Goal: Information Seeking & Learning: Learn about a topic

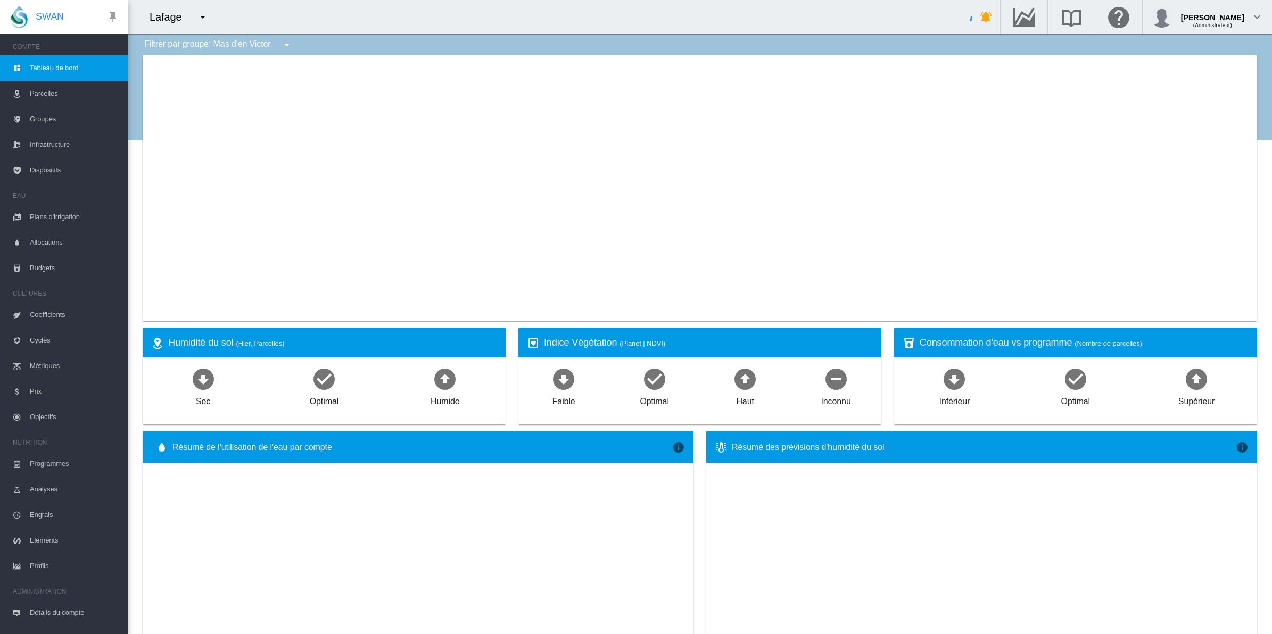
type input "**********"
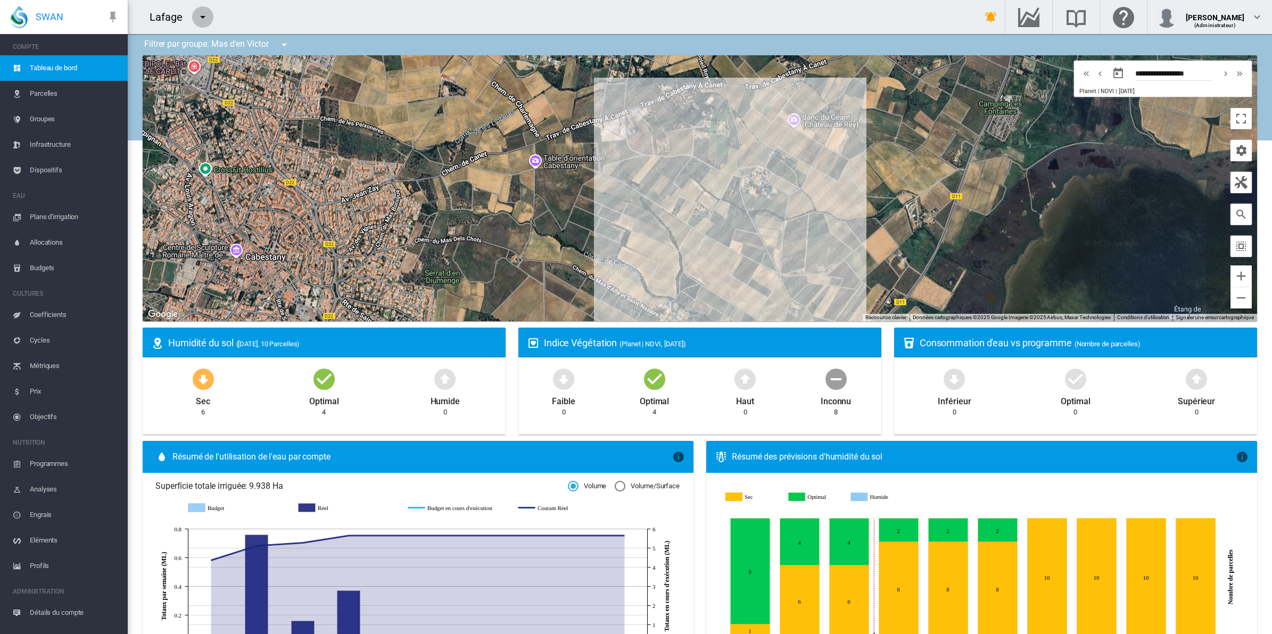
click at [200, 16] on md-icon "icon-menu-down" at bounding box center [202, 17] width 13 height 13
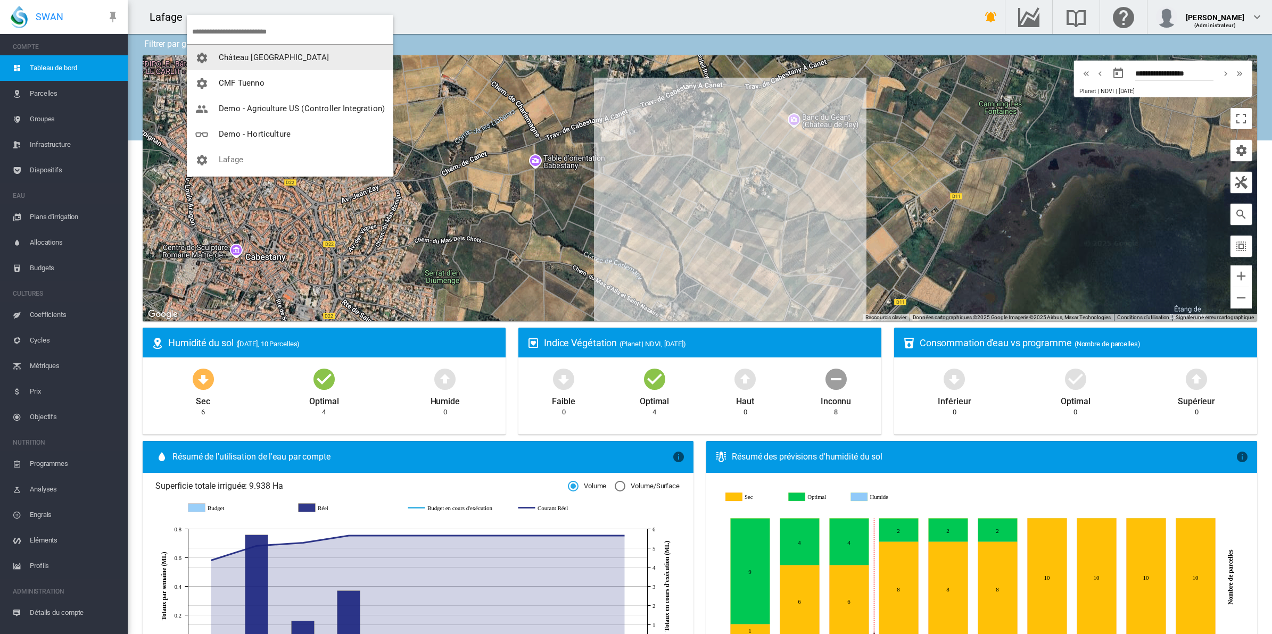
click at [306, 62] on button "Château [GEOGRAPHIC_DATA]" at bounding box center [290, 58] width 206 height 26
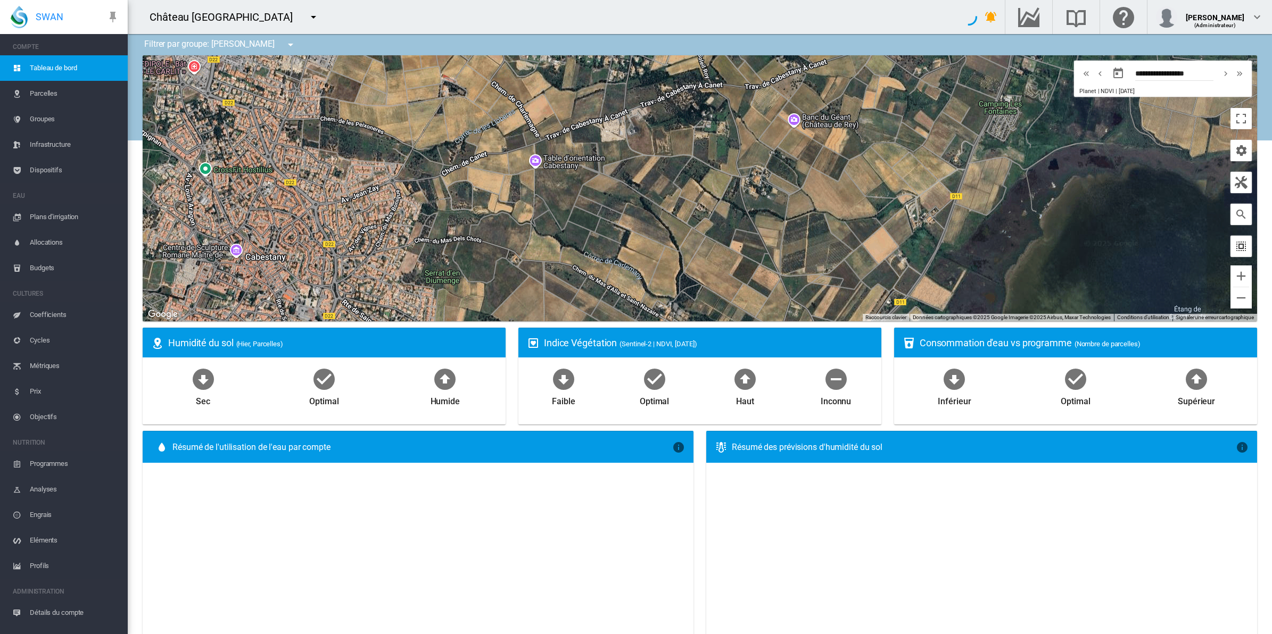
click at [1234, 243] on md-icon "icon-select-all" at bounding box center [1240, 246] width 13 height 13
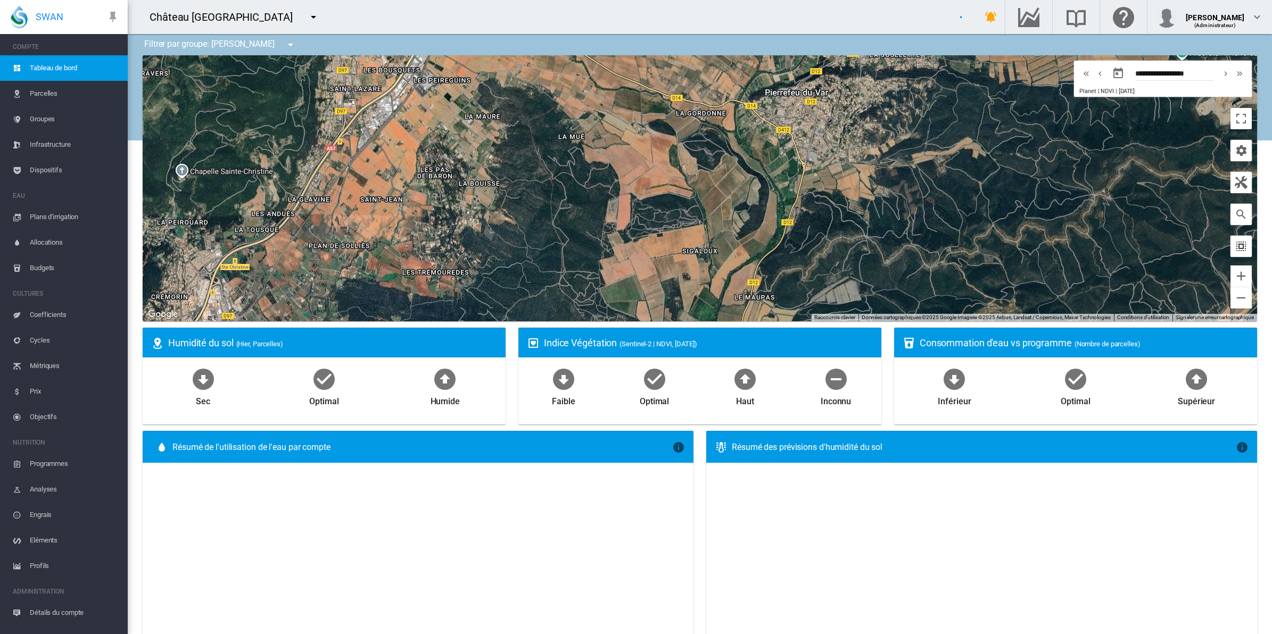
click at [1234, 245] on md-icon "icon-select-all" at bounding box center [1240, 246] width 13 height 13
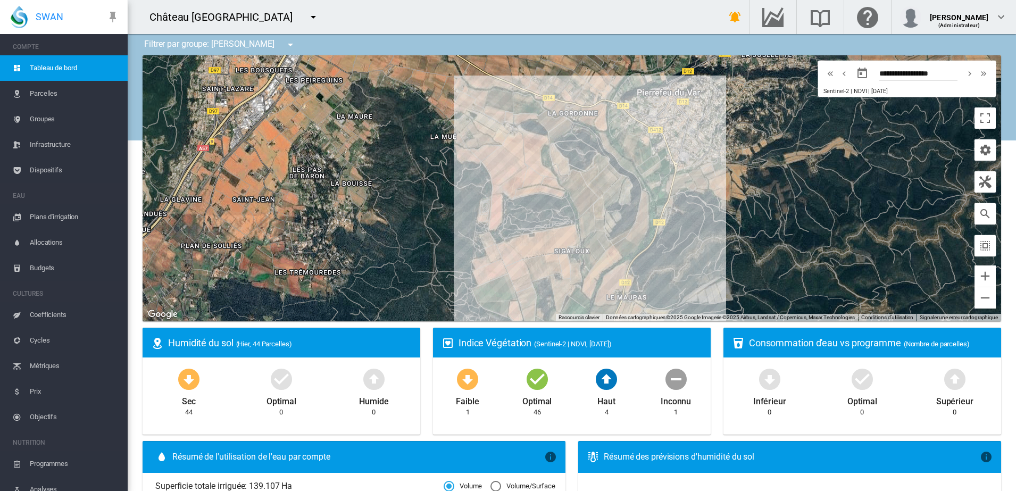
click at [704, 25] on div "Château [GEOGRAPHIC_DATA]" at bounding box center [416, 17] width 577 height 34
click at [284, 47] on md-icon "icon-menu-down" at bounding box center [290, 44] width 13 height 13
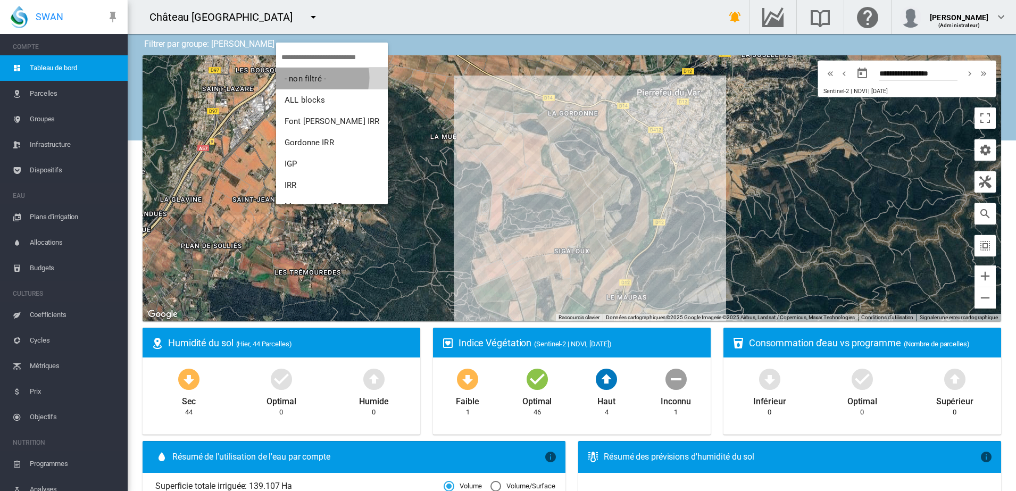
drag, startPoint x: 315, startPoint y: 78, endPoint x: 328, endPoint y: 79, distance: 12.3
click at [328, 79] on button "- non filtré -" at bounding box center [332, 78] width 112 height 21
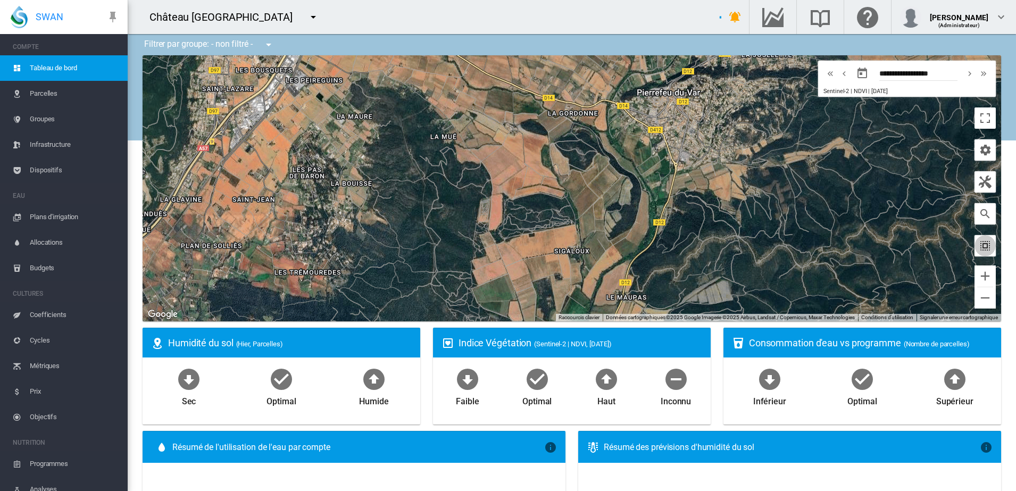
click at [979, 247] on md-icon "icon-select-all" at bounding box center [985, 245] width 13 height 13
click at [979, 245] on md-icon "icon-select-all" at bounding box center [985, 245] width 13 height 13
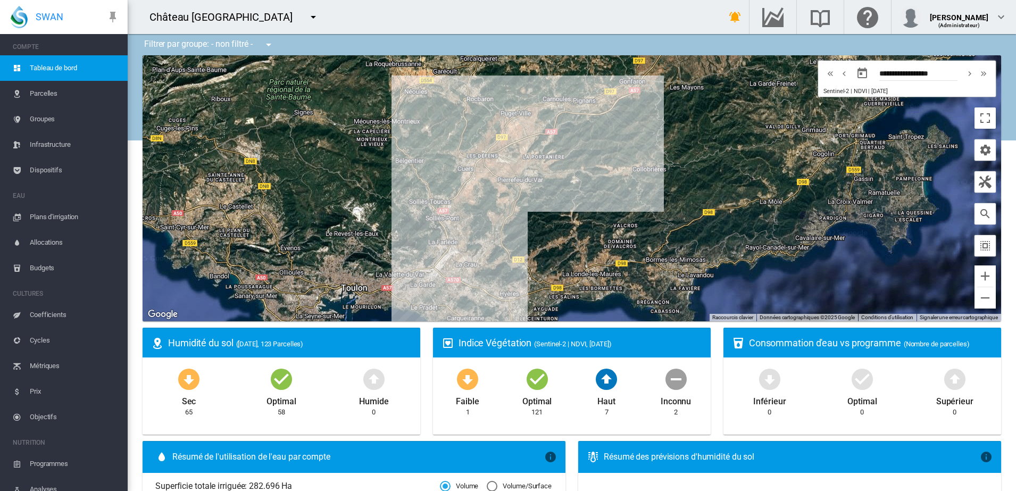
drag, startPoint x: 570, startPoint y: 213, endPoint x: 549, endPoint y: 244, distance: 37.5
click at [549, 244] on div at bounding box center [572, 188] width 859 height 266
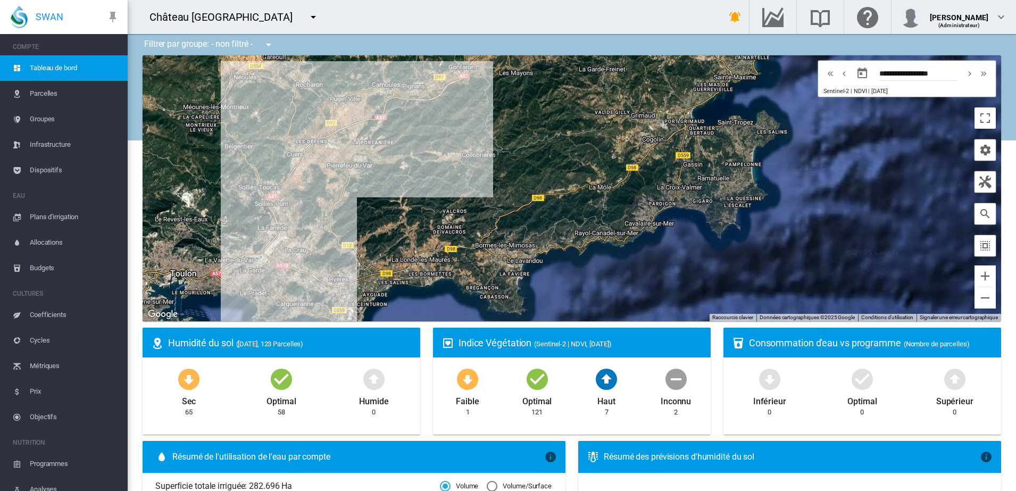
drag, startPoint x: 435, startPoint y: 250, endPoint x: 260, endPoint y: 235, distance: 175.1
click at [260, 235] on div at bounding box center [572, 188] width 859 height 266
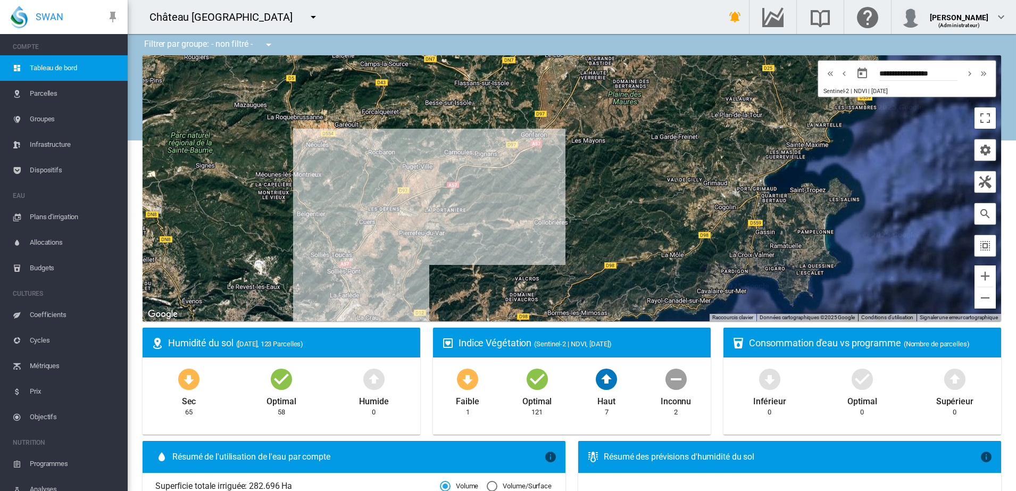
drag, startPoint x: 372, startPoint y: 249, endPoint x: 448, endPoint y: 325, distance: 107.6
click at [448, 325] on ms-widget "← Déplacement vers la gauche → Déplacement vers la droite ↑ Déplacement vers le…" at bounding box center [571, 191] width 871 height 272
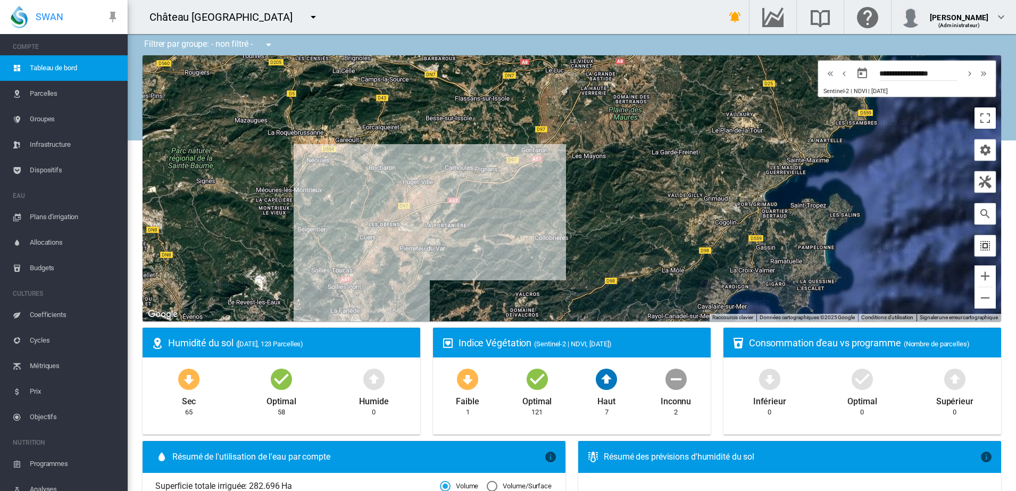
click at [979, 247] on md-icon "icon-select-all" at bounding box center [985, 245] width 13 height 13
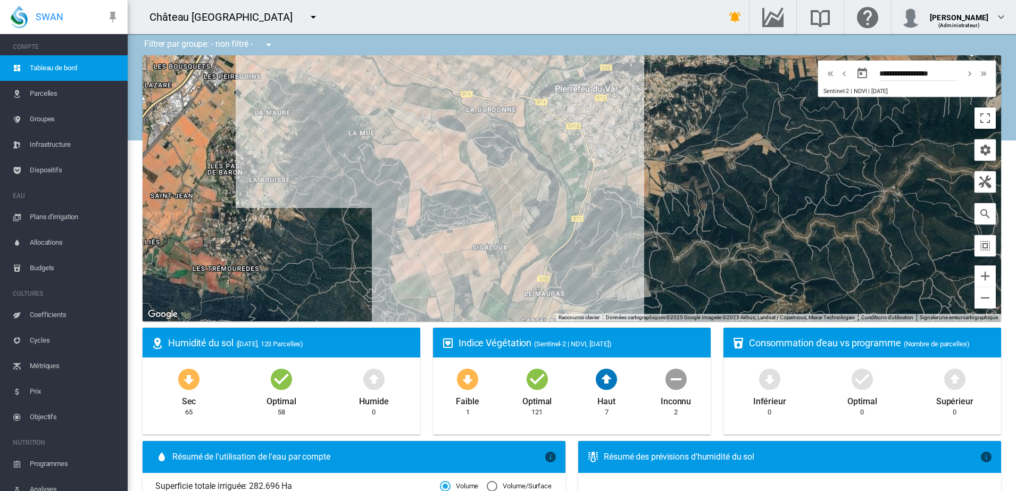
drag, startPoint x: 610, startPoint y: 250, endPoint x: 591, endPoint y: 296, distance: 49.9
click at [591, 296] on div at bounding box center [572, 188] width 859 height 266
click at [55, 168] on span "Dispositifs" at bounding box center [74, 170] width 89 height 26
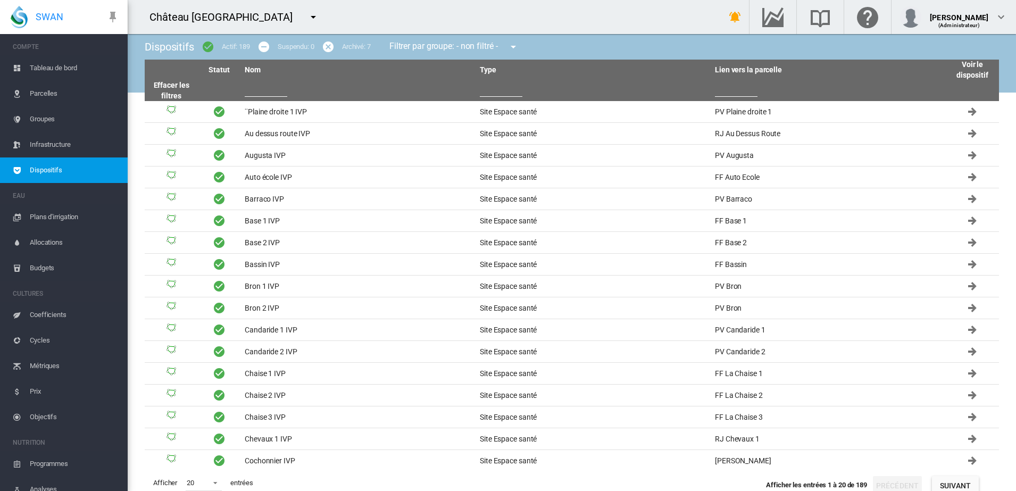
click at [516, 96] on input "text" at bounding box center [501, 89] width 43 height 16
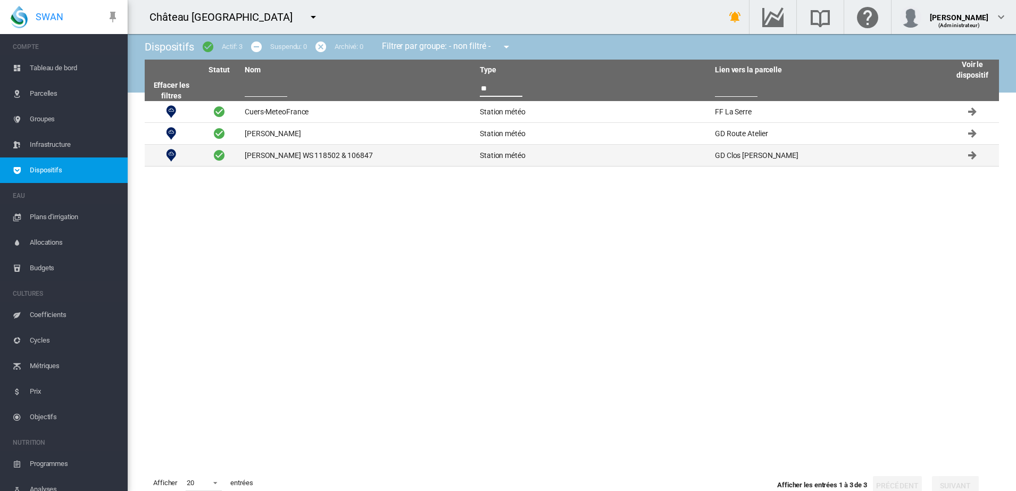
type input "**"
click at [268, 149] on td "[PERSON_NAME] WS 118502 & 106847" at bounding box center [357, 155] width 235 height 21
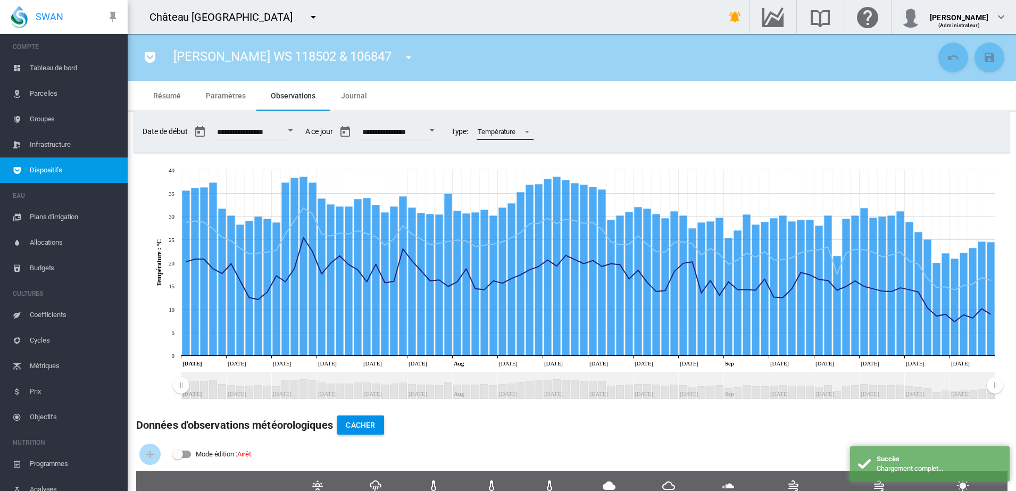
click at [530, 134] on span at bounding box center [524, 131] width 13 height 10
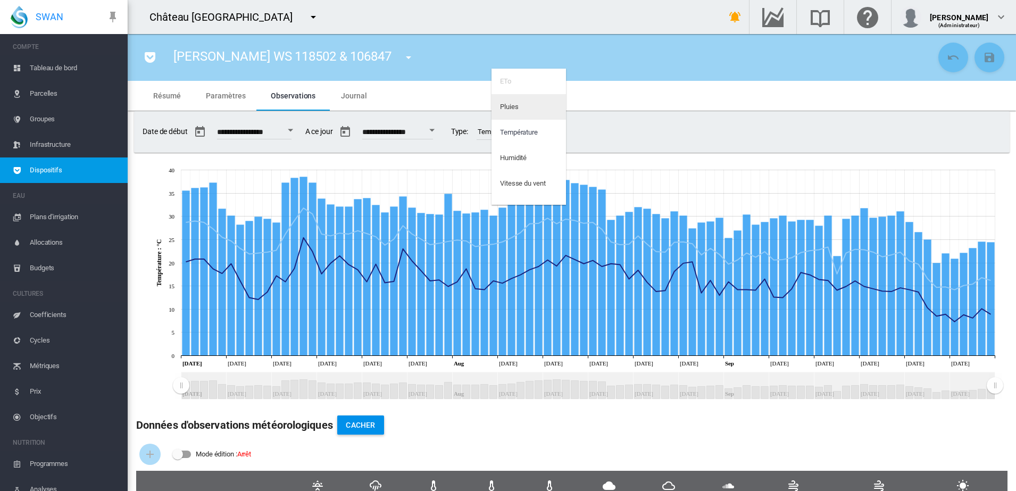
click at [518, 104] on div "Pluies" at bounding box center [509, 107] width 18 height 10
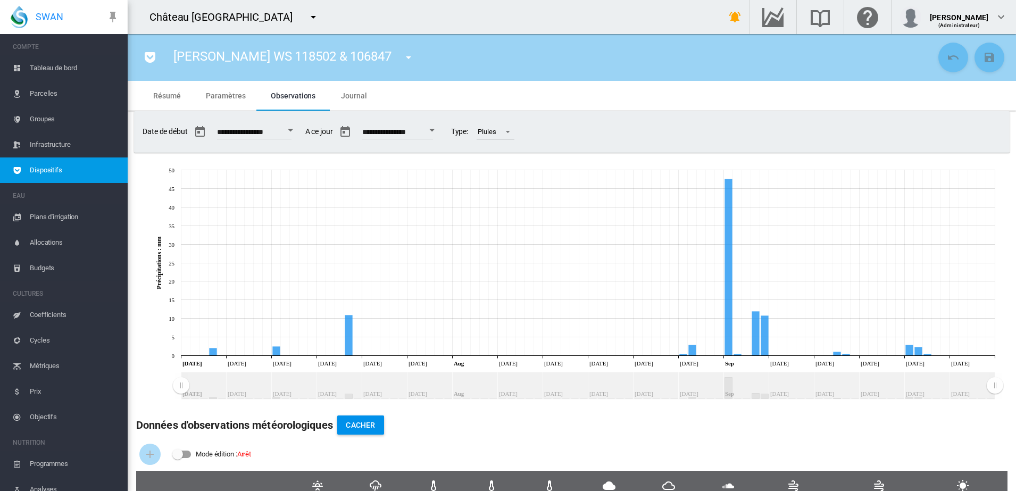
click at [258, 134] on input "**********" at bounding box center [254, 133] width 74 height 11
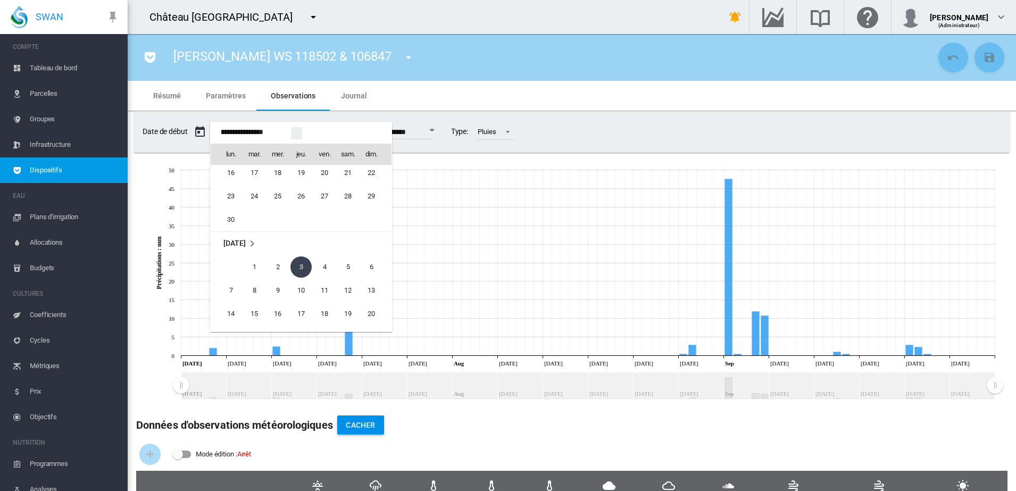
scroll to position [25958, 0]
click at [376, 301] on span "1" at bounding box center [371, 302] width 21 height 21
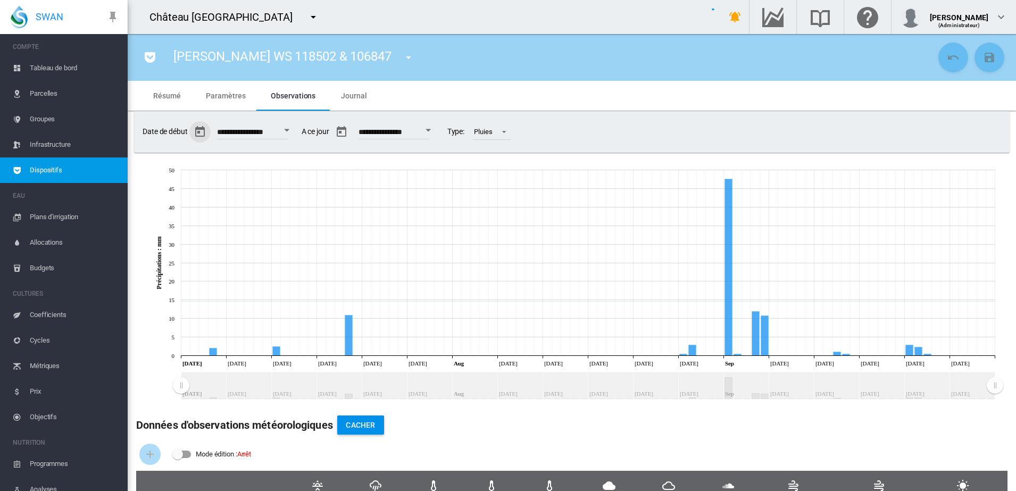
type input "**********"
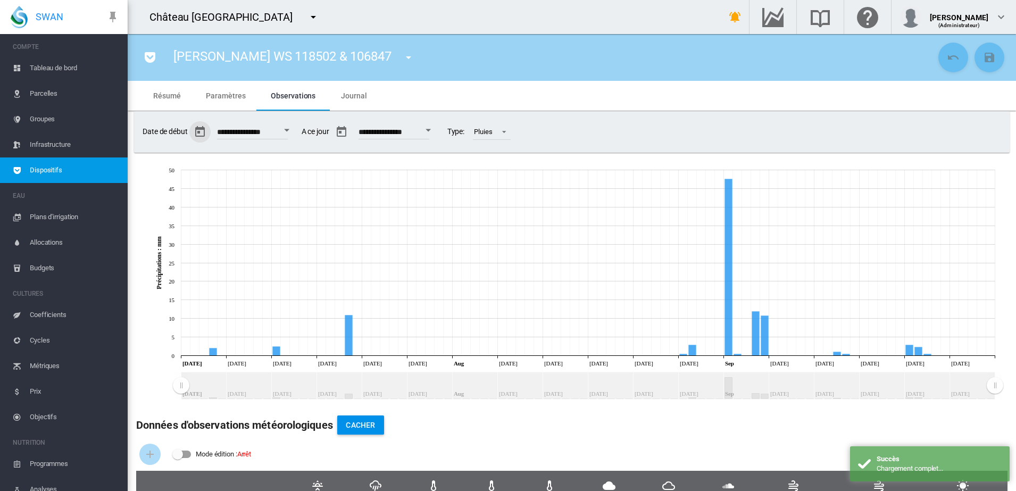
click at [418, 134] on input "**********" at bounding box center [394, 133] width 71 height 11
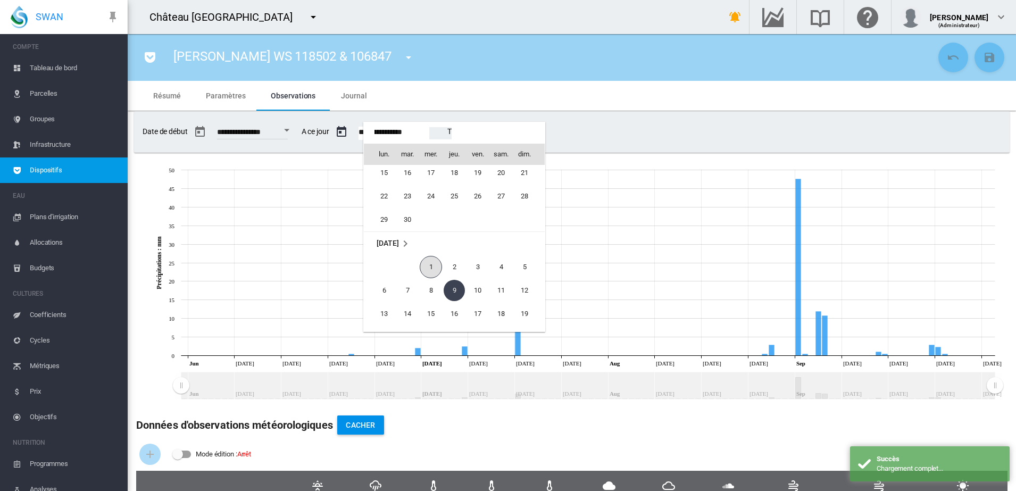
scroll to position [26447, 0]
click at [520, 190] on span "31" at bounding box center [524, 188] width 21 height 21
type input "**********"
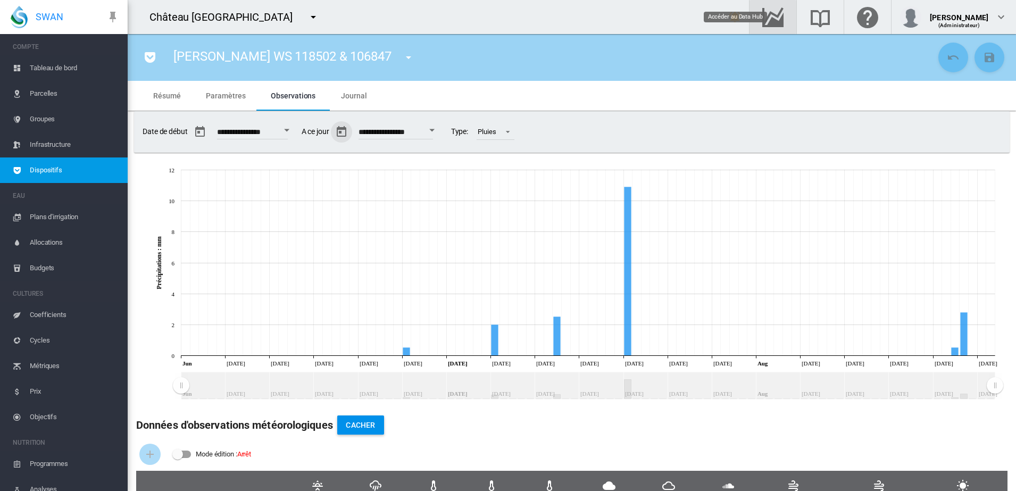
click at [782, 13] on md-icon "Accéder au Data Hub" at bounding box center [773, 17] width 26 height 13
click at [56, 96] on span "Parcelles" at bounding box center [74, 94] width 89 height 26
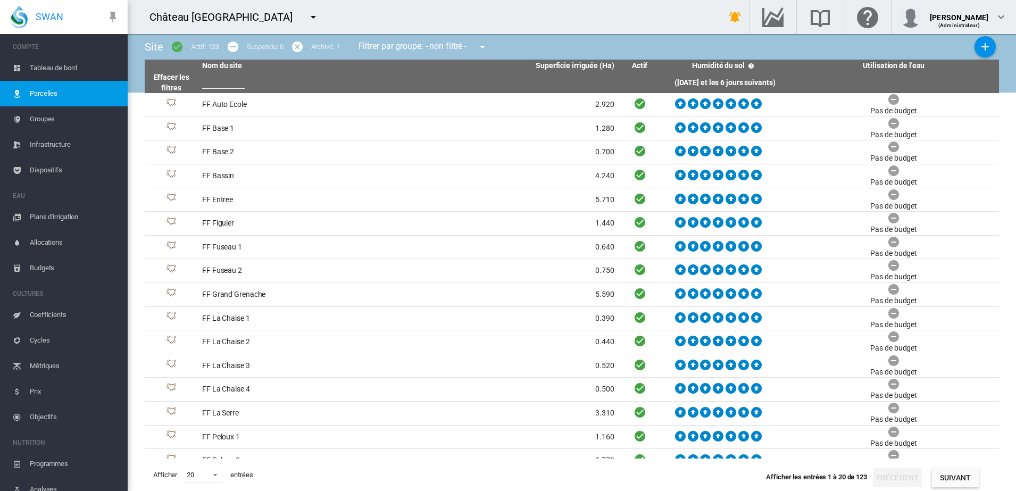
click at [227, 86] on input "text" at bounding box center [223, 81] width 43 height 16
click at [303, 15] on button "button" at bounding box center [313, 16] width 21 height 21
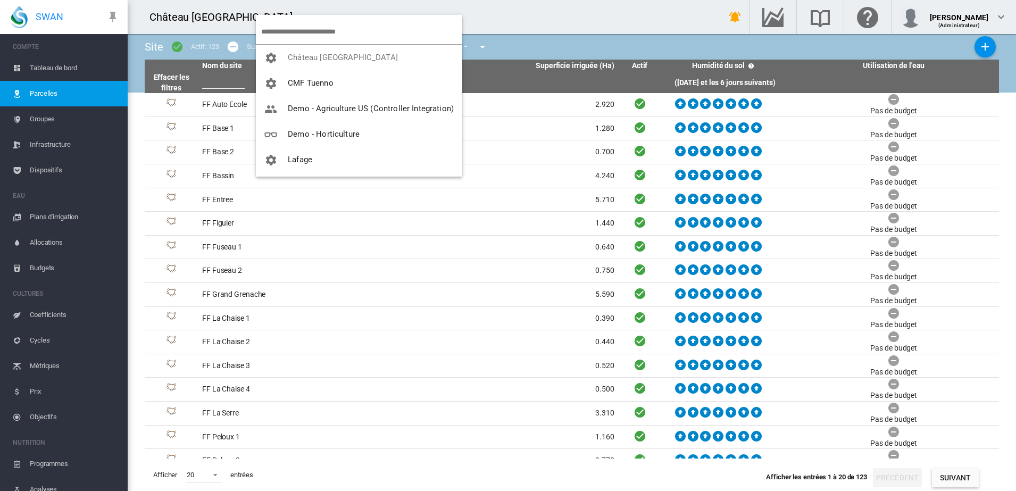
click at [249, 21] on md-backdrop at bounding box center [508, 245] width 1016 height 491
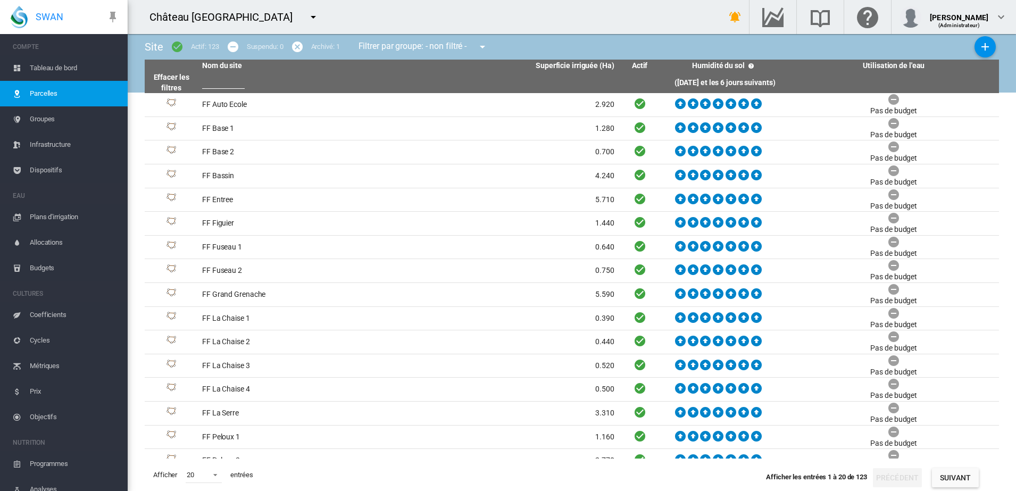
click at [483, 46] on md-icon "icon-menu-down" at bounding box center [482, 46] width 13 height 13
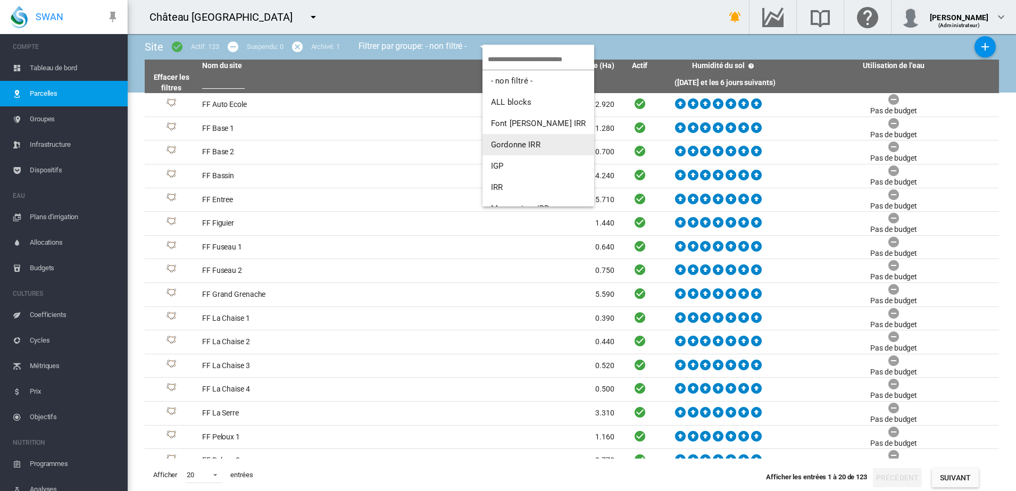
click at [514, 142] on span "Gordonne IRR" at bounding box center [515, 145] width 49 height 10
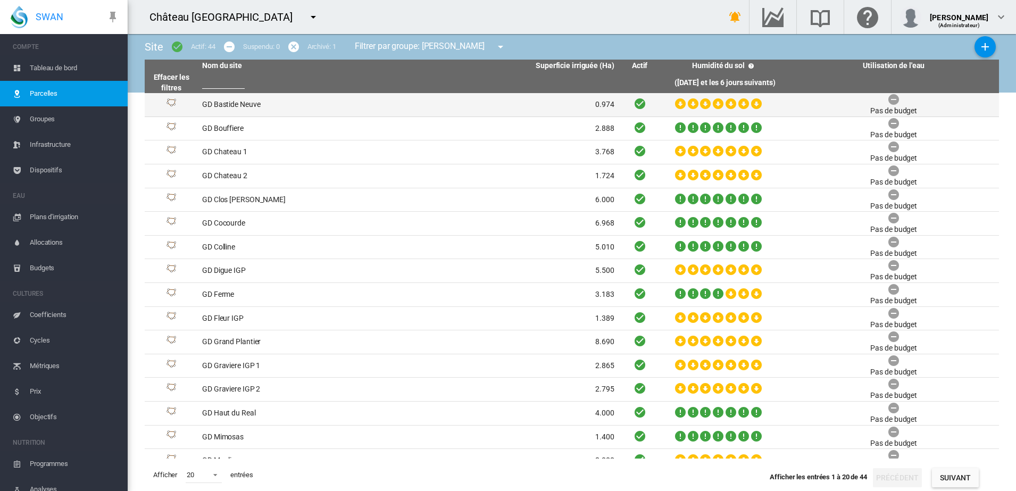
click at [237, 105] on td "GD Bastide Neuve" at bounding box center [303, 104] width 210 height 23
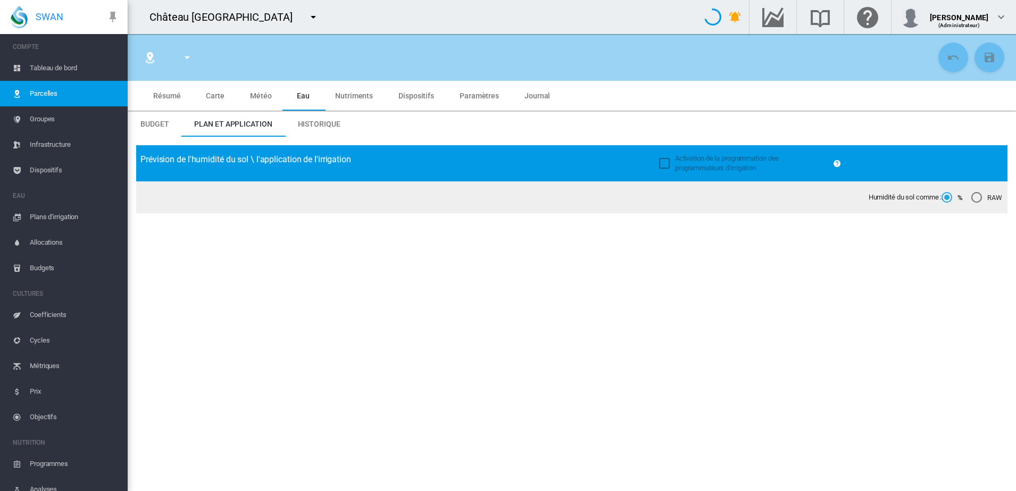
type input "**********"
type input "*****"
type input "********"
type input "*******"
type input "**"
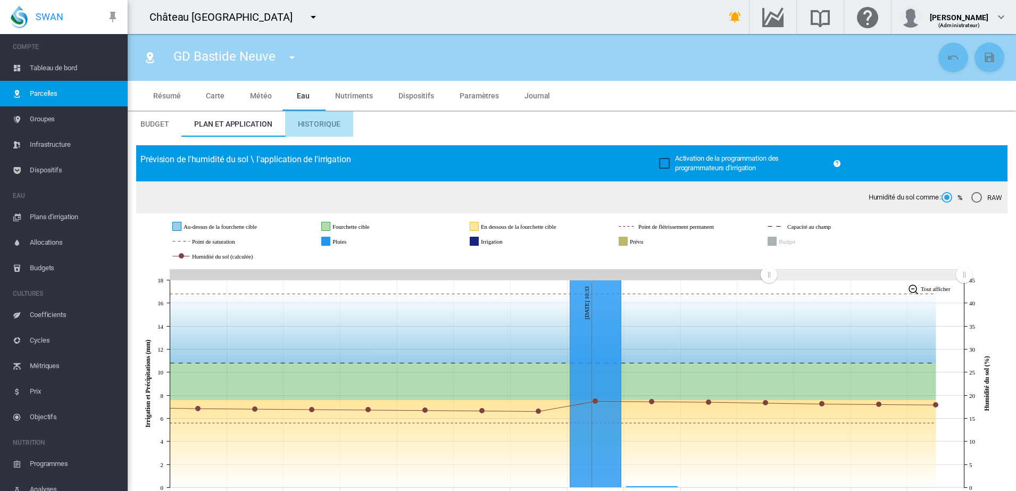
click at [321, 122] on span "Historique" at bounding box center [319, 124] width 43 height 9
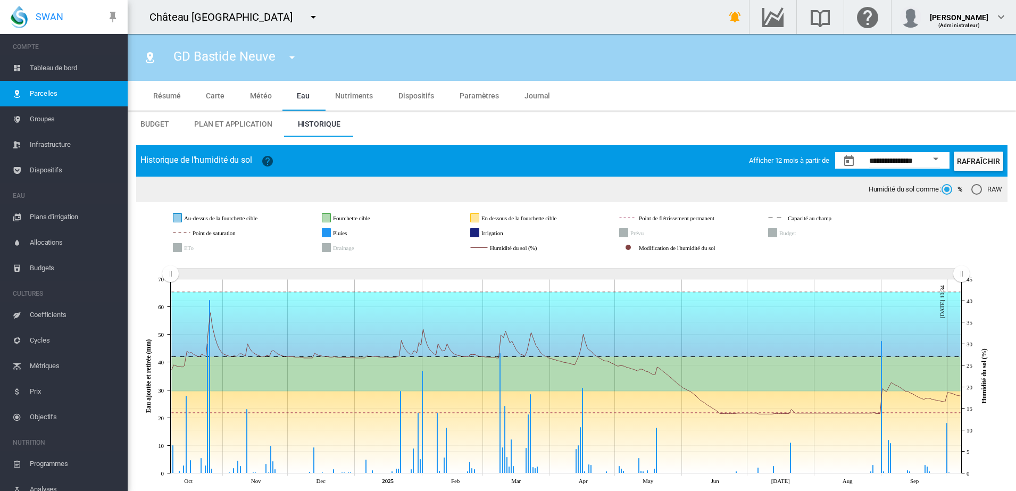
click at [177, 249] on icon "ETo" at bounding box center [177, 248] width 9 height 9
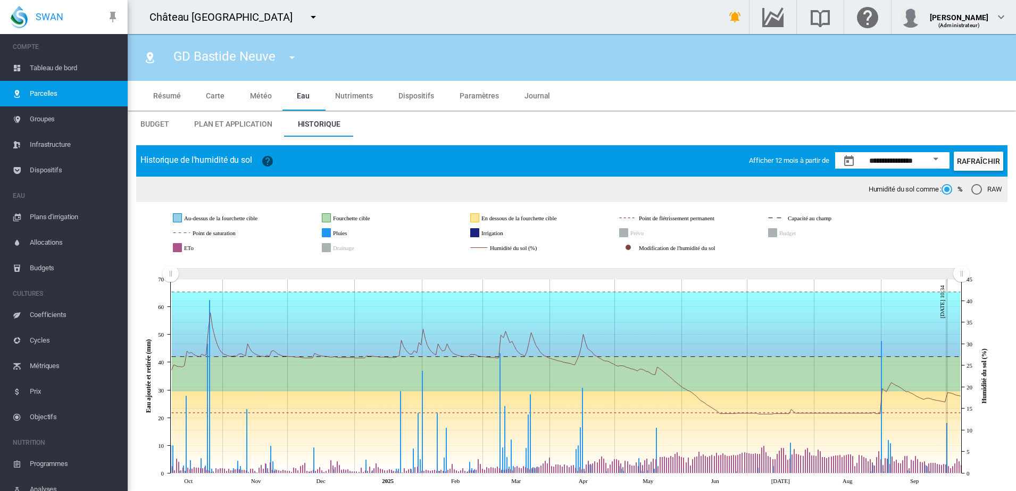
click at [175, 248] on icon "ETo" at bounding box center [177, 248] width 9 height 9
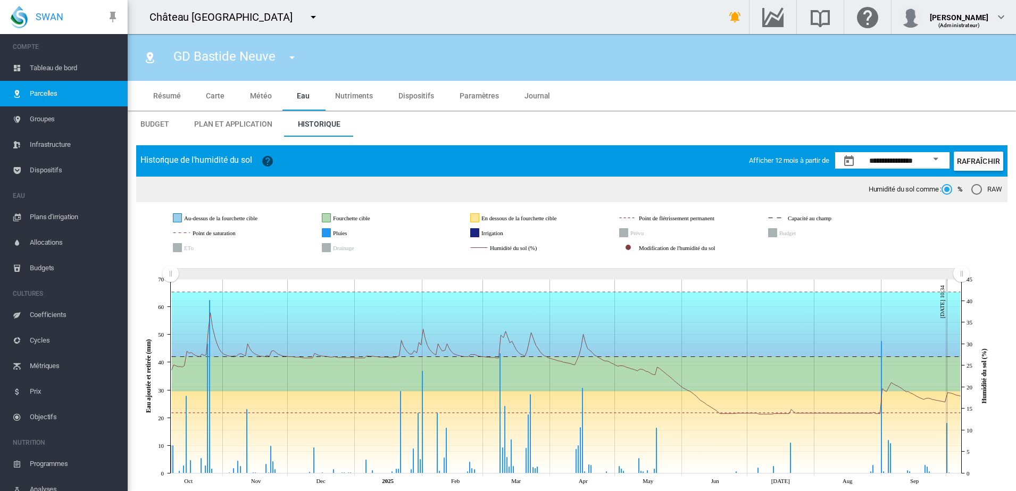
click at [472, 234] on icon "Irrigation" at bounding box center [475, 233] width 9 height 9
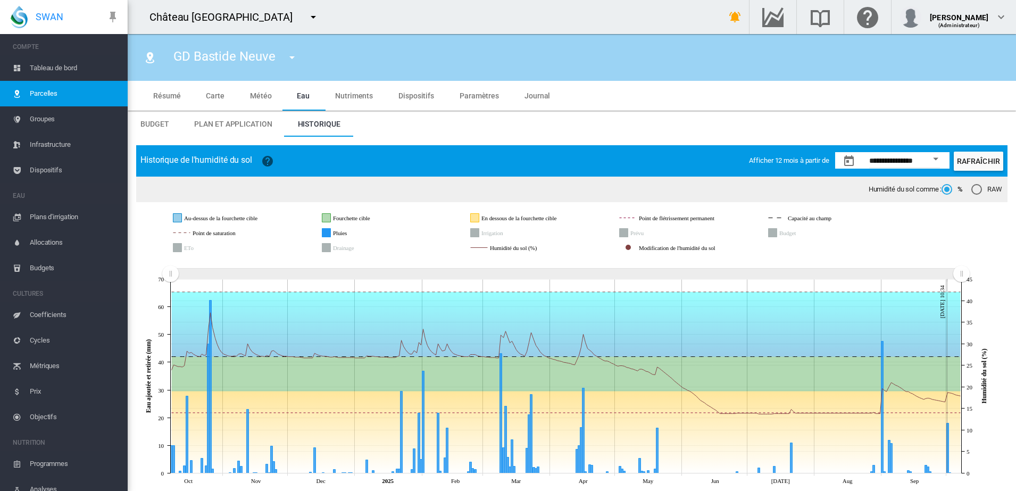
click at [477, 234] on icon "Irrigation" at bounding box center [475, 233] width 9 height 9
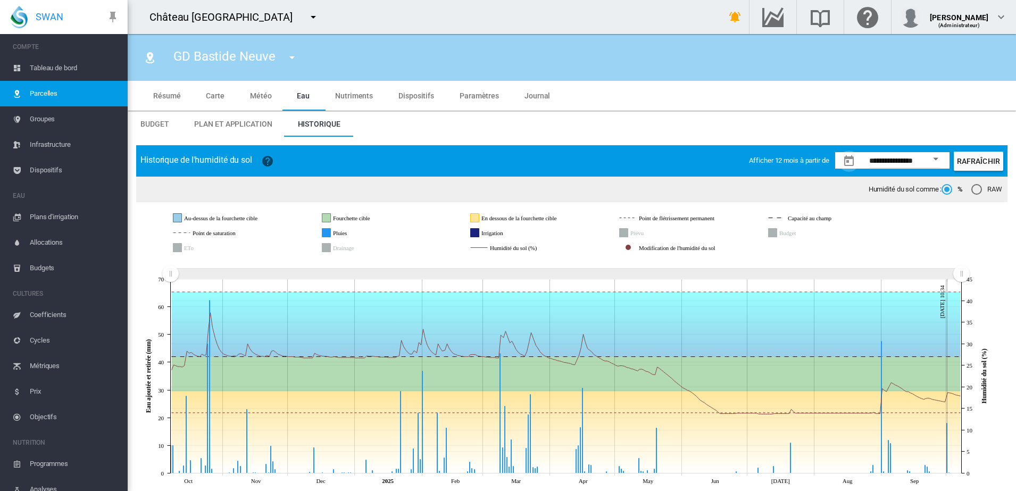
click at [838, 160] on button "button" at bounding box center [848, 161] width 21 height 21
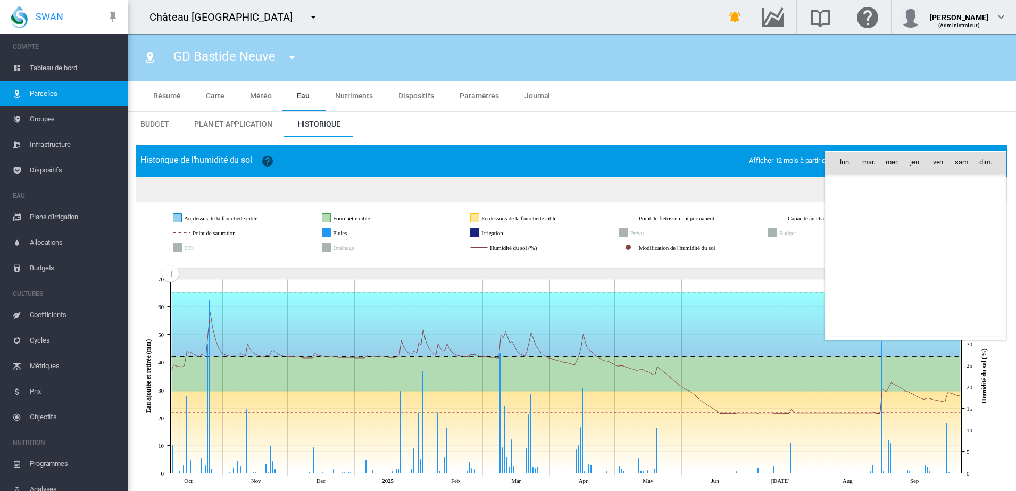
scroll to position [24955, 0]
click at [860, 187] on span "[DATE]" at bounding box center [849, 184] width 22 height 9
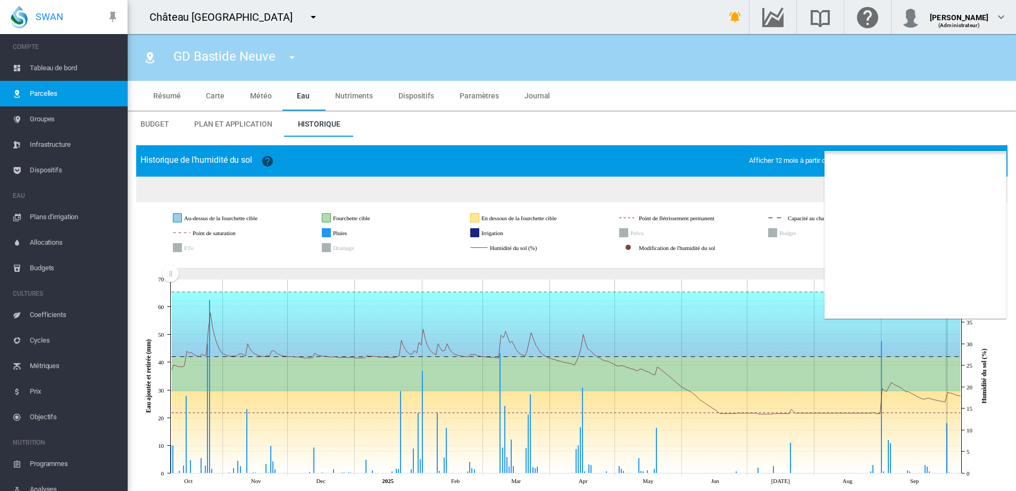
scroll to position [655, 0]
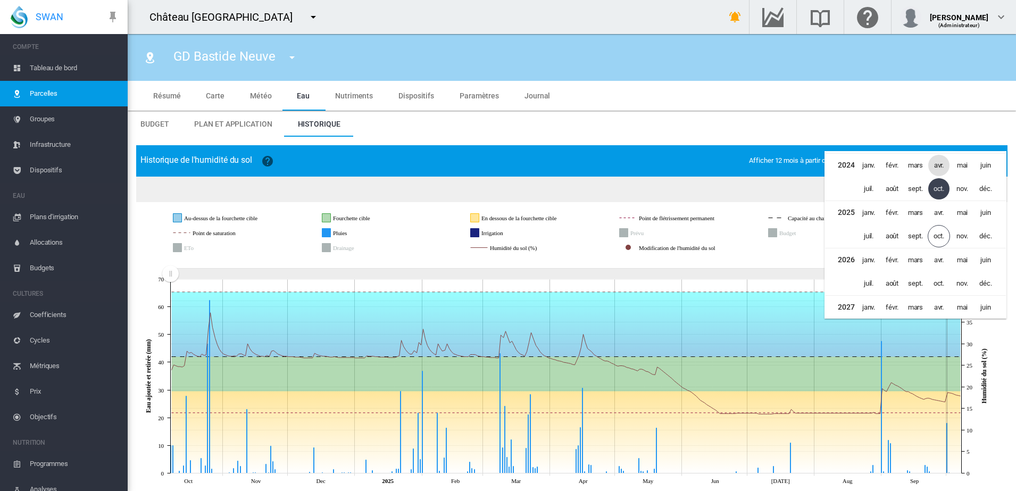
click at [941, 166] on span "avr." at bounding box center [938, 165] width 21 height 21
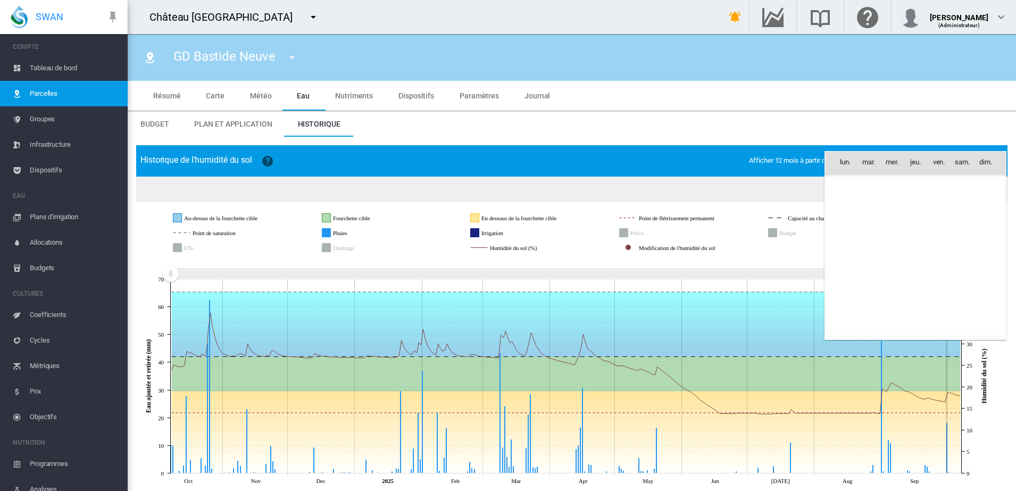
scroll to position [24109, 0]
click at [846, 203] on span "1" at bounding box center [845, 208] width 21 height 21
type input "**********"
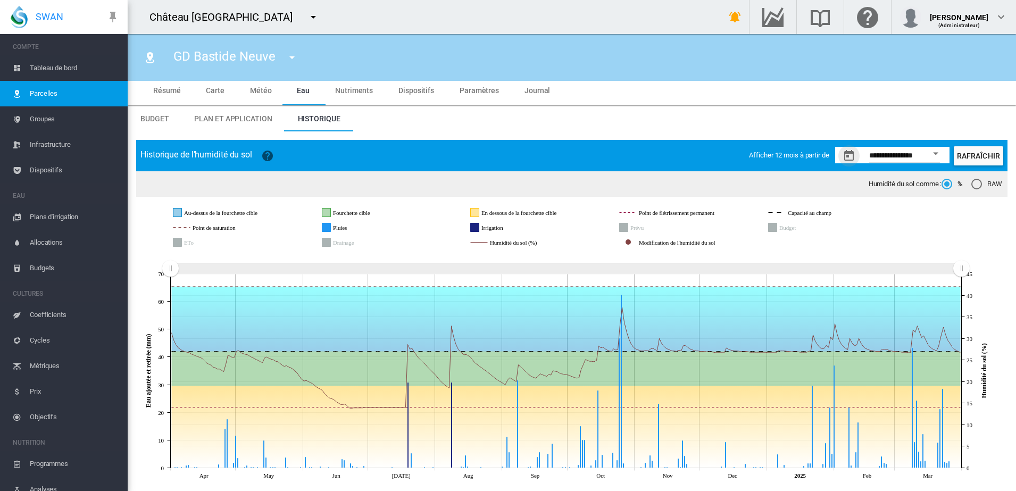
scroll to position [7, 0]
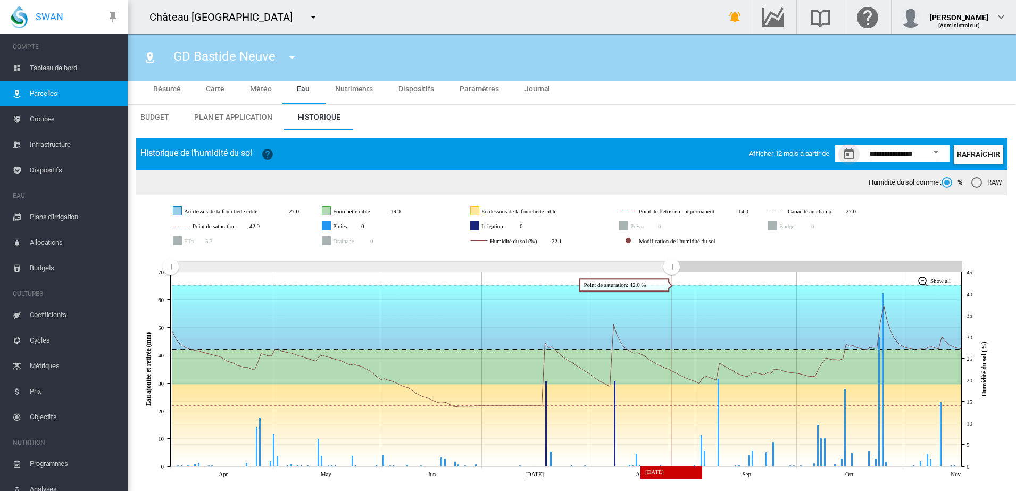
drag, startPoint x: 955, startPoint y: 267, endPoint x: 674, endPoint y: 300, distance: 282.8
click at [671, 300] on icon "JavaScript chart by amCharts [DATE] Apr May Jun [DATE] Aug Sep Oct Nov 0 10 20 …" at bounding box center [566, 367] width 861 height 232
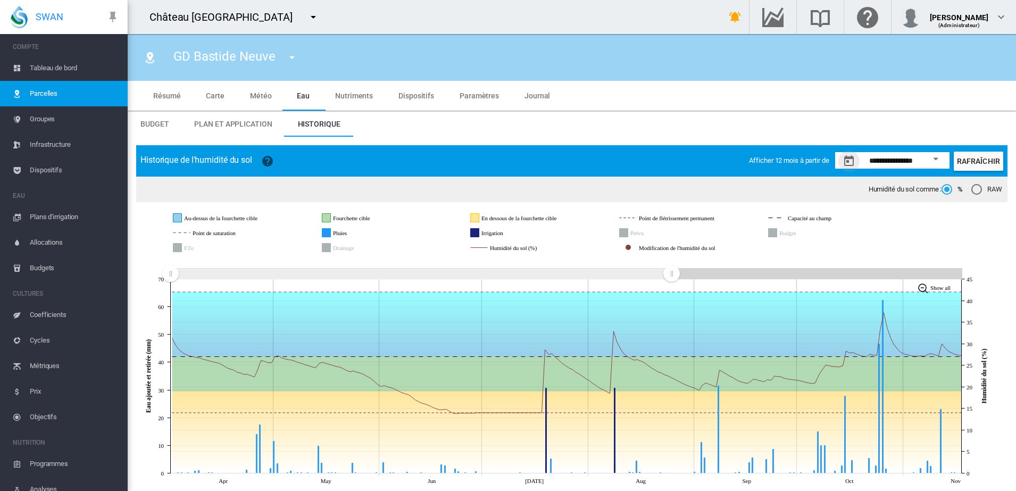
scroll to position [7, 0]
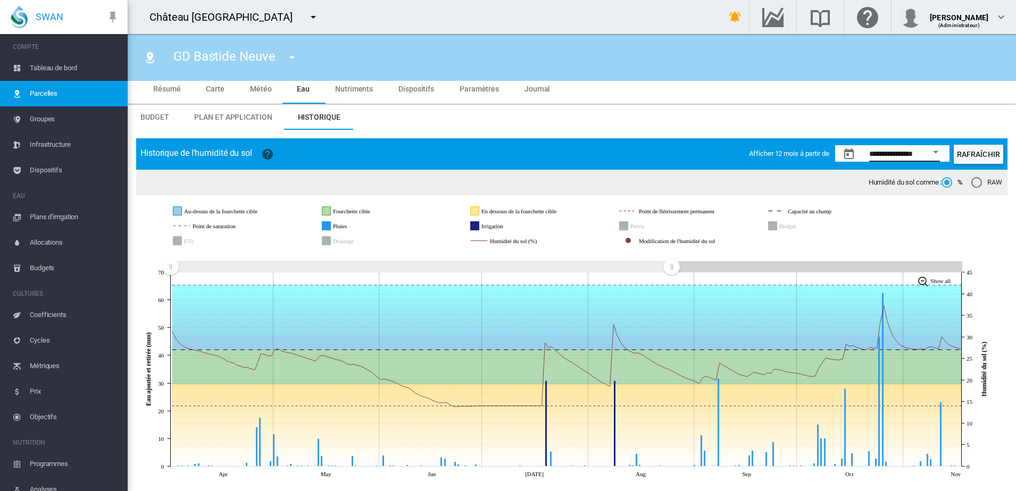
click at [869, 154] on input "**********" at bounding box center [904, 155] width 71 height 11
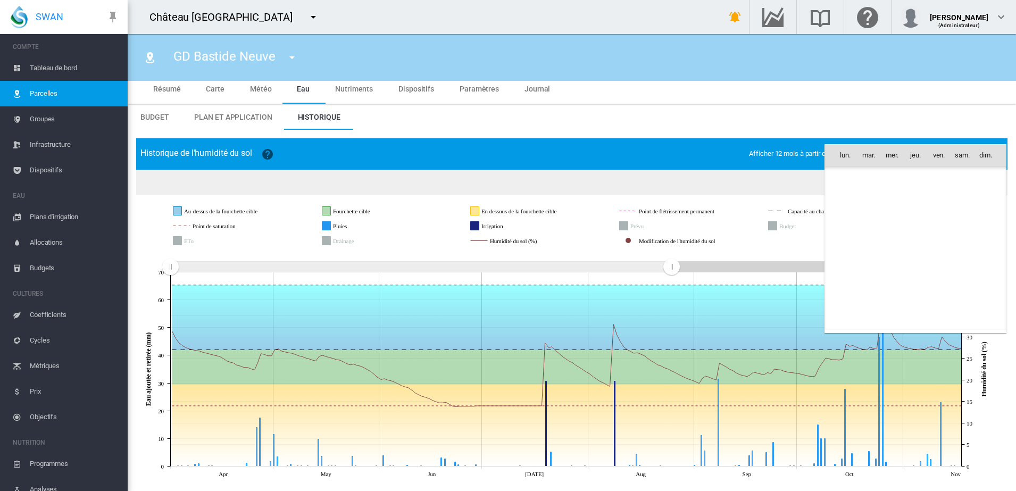
scroll to position [24109, 0]
click at [862, 173] on span "avr. 2024" at bounding box center [853, 177] width 30 height 9
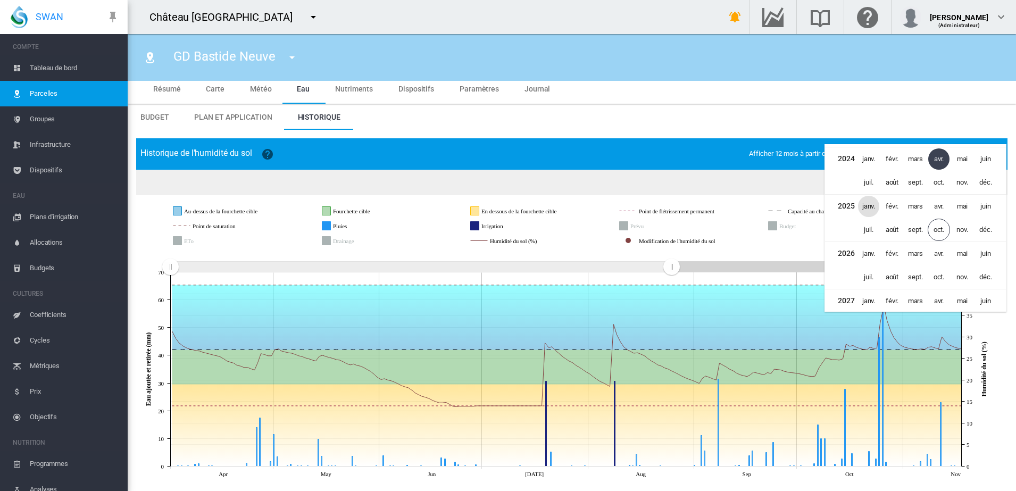
scroll to position [522, 0]
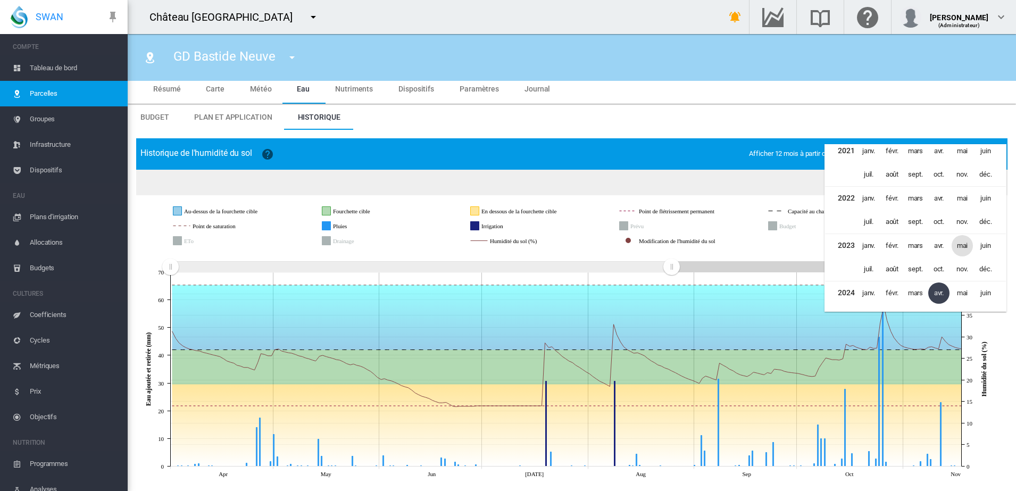
click at [969, 246] on span "mai" at bounding box center [962, 245] width 21 height 21
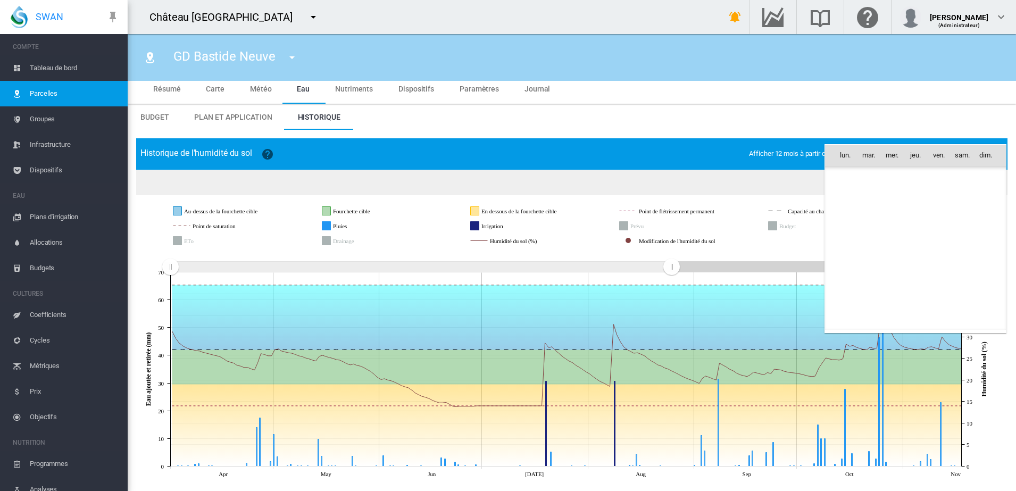
scroll to position [22558, 0]
click at [840, 200] on span "1" at bounding box center [845, 201] width 21 height 21
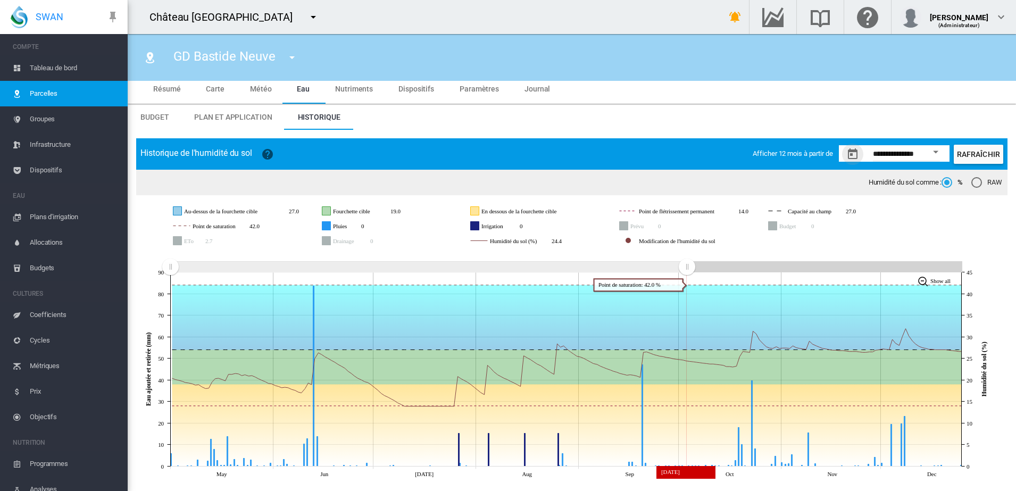
drag, startPoint x: 903, startPoint y: 277, endPoint x: 662, endPoint y: 309, distance: 243.1
click at [687, 309] on icon "JavaScript chart by amCharts 3.21.15 May Jun Jul Aug Sep Oct Nov Dec 0 10 20 30…" at bounding box center [566, 367] width 861 height 232
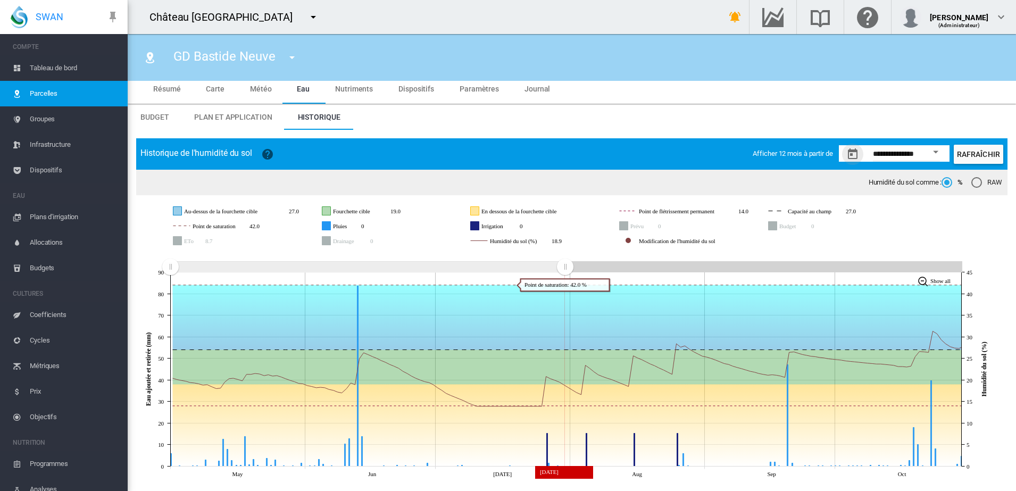
drag, startPoint x: 686, startPoint y: 271, endPoint x: 562, endPoint y: 286, distance: 124.3
click at [564, 281] on icon "JavaScript chart by amCharts 3.21.15 May Jun Jul Aug Sep Oct 0 10 20 30 40 50 6…" at bounding box center [566, 367] width 861 height 232
click at [933, 151] on div "Open calendar" at bounding box center [935, 152] width 5 height 3
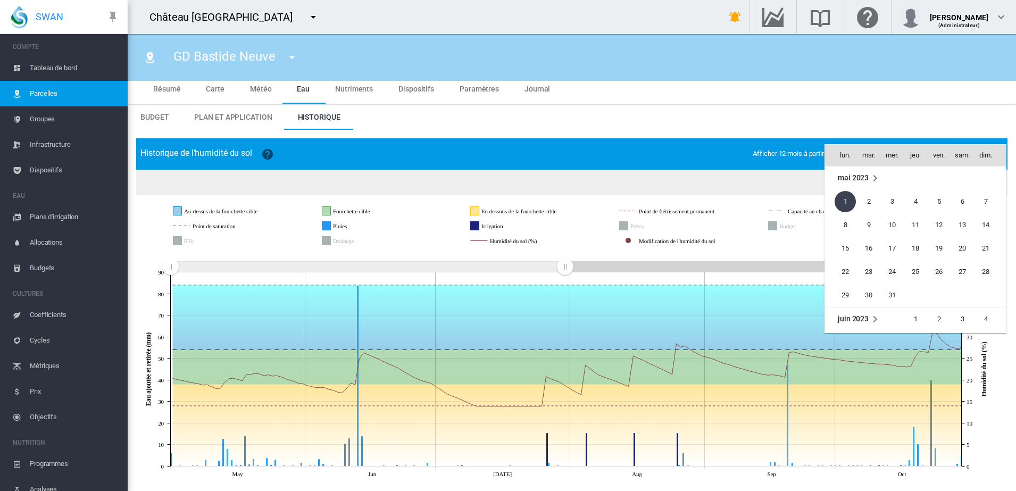
click at [863, 177] on span "mai 2023" at bounding box center [853, 177] width 31 height 9
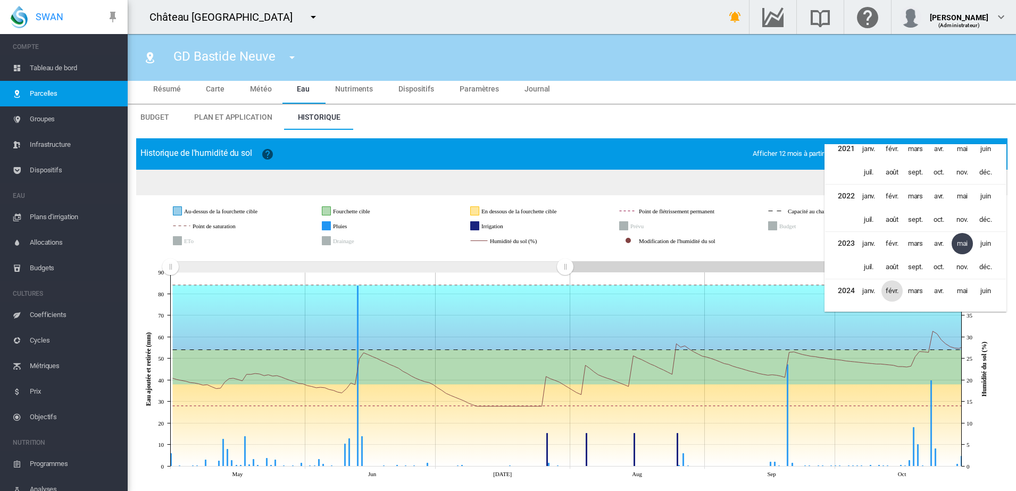
scroll to position [476, 0]
drag, startPoint x: 863, startPoint y: 244, endPoint x: 842, endPoint y: 259, distance: 26.4
click at [842, 259] on tbody "2022 janv. févr. mars avr. mai juin juil. août sept. oct. nov. déc." at bounding box center [915, 257] width 181 height 47
click at [986, 243] on span "juin" at bounding box center [985, 245] width 21 height 21
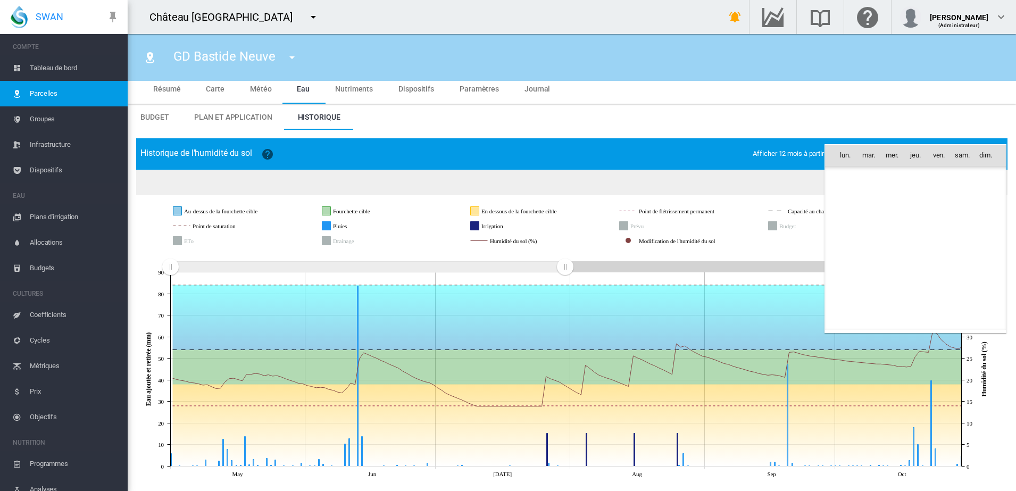
scroll to position [21007, 0]
click at [889, 197] on span "1" at bounding box center [892, 201] width 21 height 21
type input "**********"
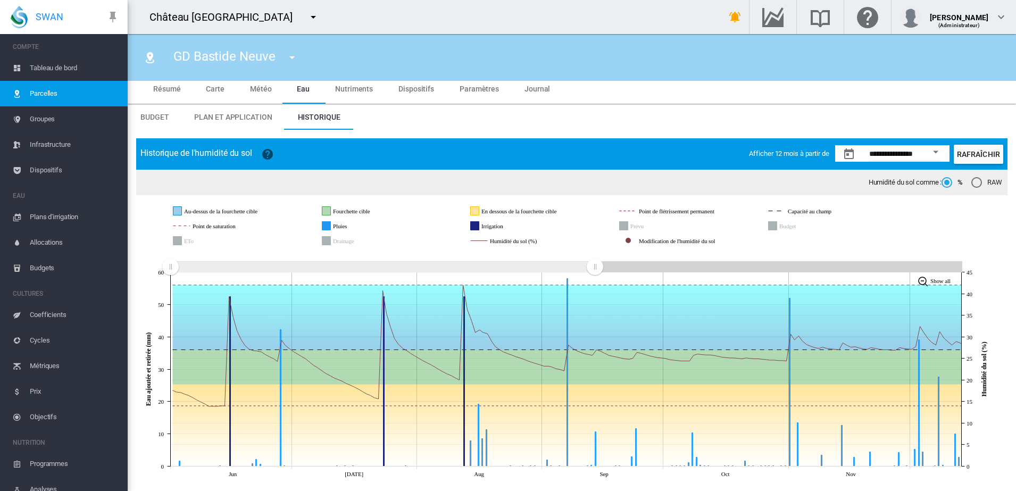
drag, startPoint x: 961, startPoint y: 259, endPoint x: 595, endPoint y: 270, distance: 366.2
click at [595, 270] on g "Zoom chart using cursor arrows" at bounding box center [595, 267] width 19 height 19
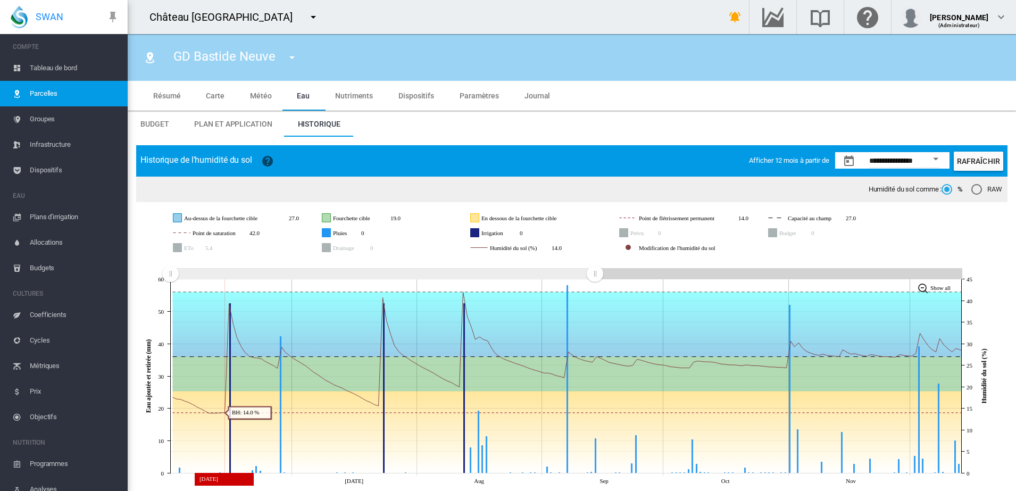
scroll to position [7, 0]
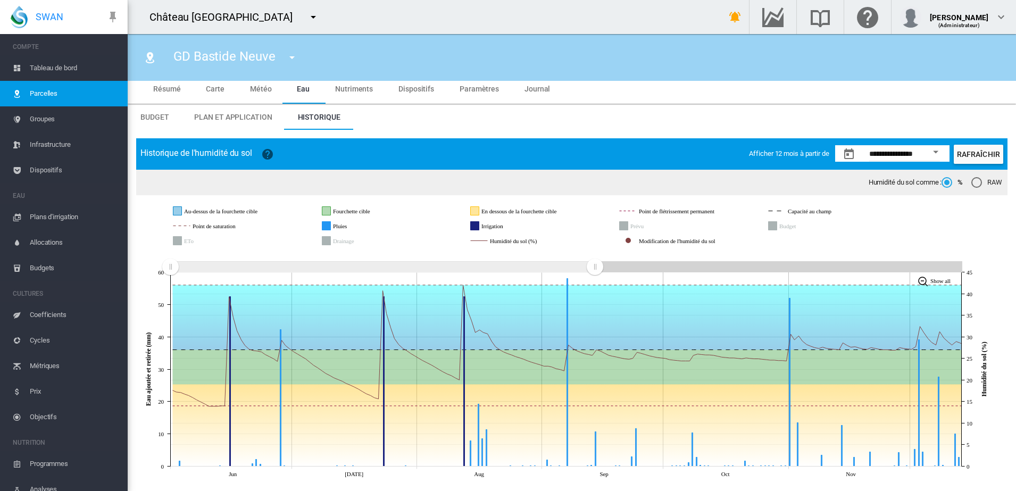
click at [886, 150] on input "**********" at bounding box center [904, 155] width 71 height 11
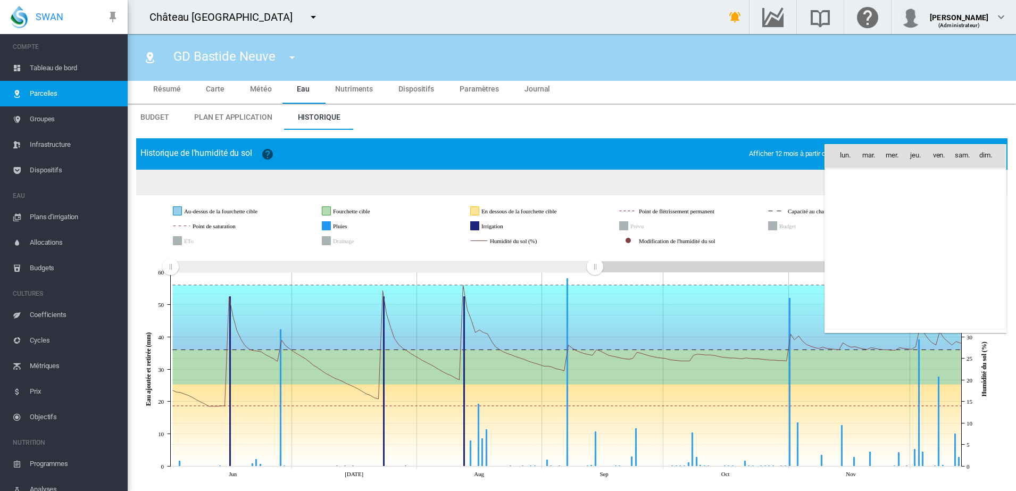
scroll to position [21007, 0]
click at [855, 178] on span "juin 2022" at bounding box center [853, 177] width 31 height 9
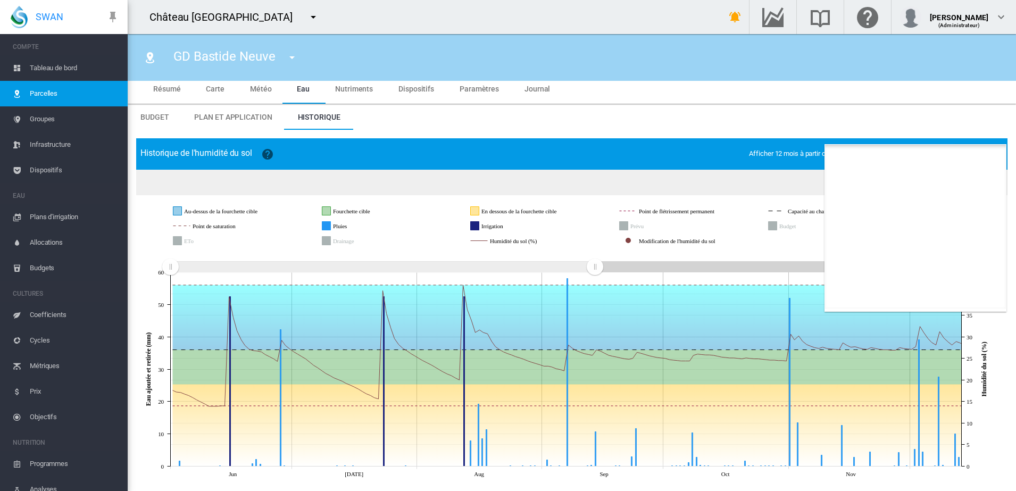
scroll to position [562, 0]
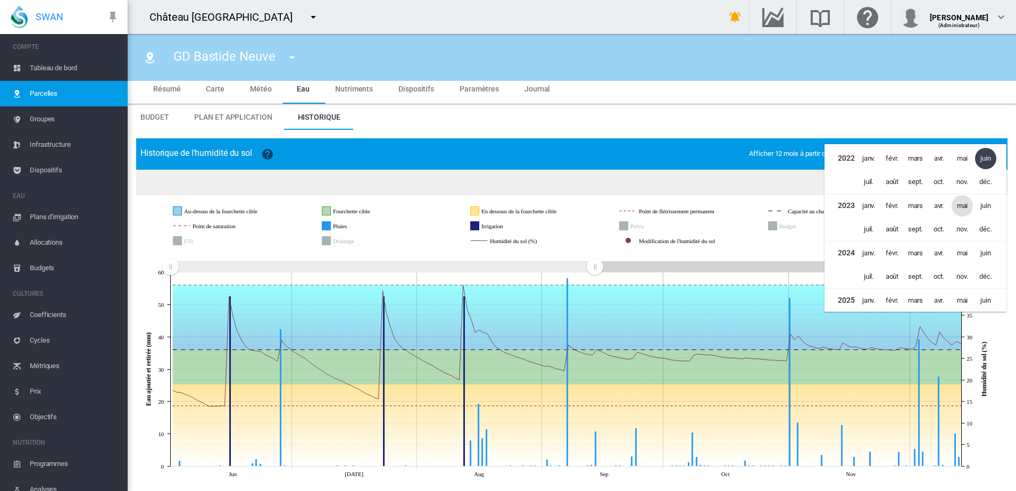
click at [968, 204] on span "mai" at bounding box center [962, 205] width 21 height 21
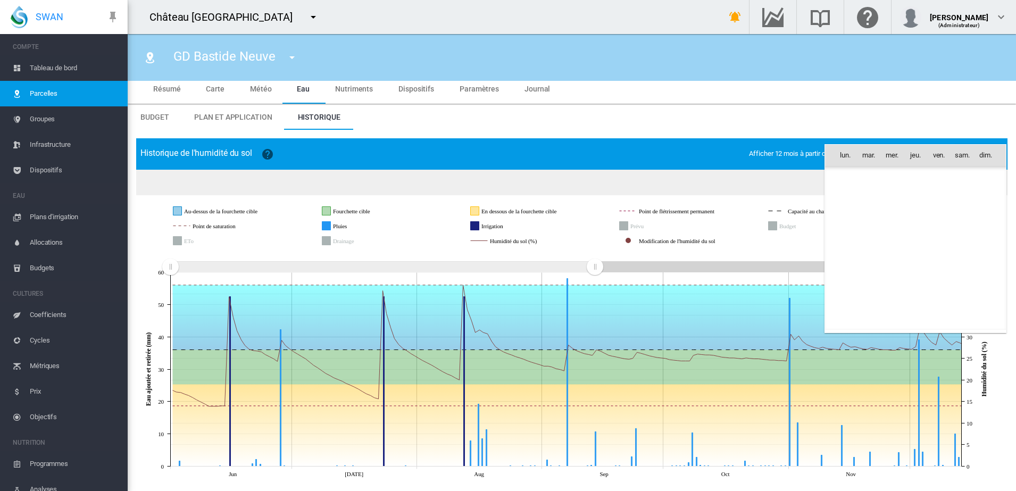
scroll to position [22558, 0]
click at [850, 203] on span "1" at bounding box center [845, 201] width 21 height 21
type input "**********"
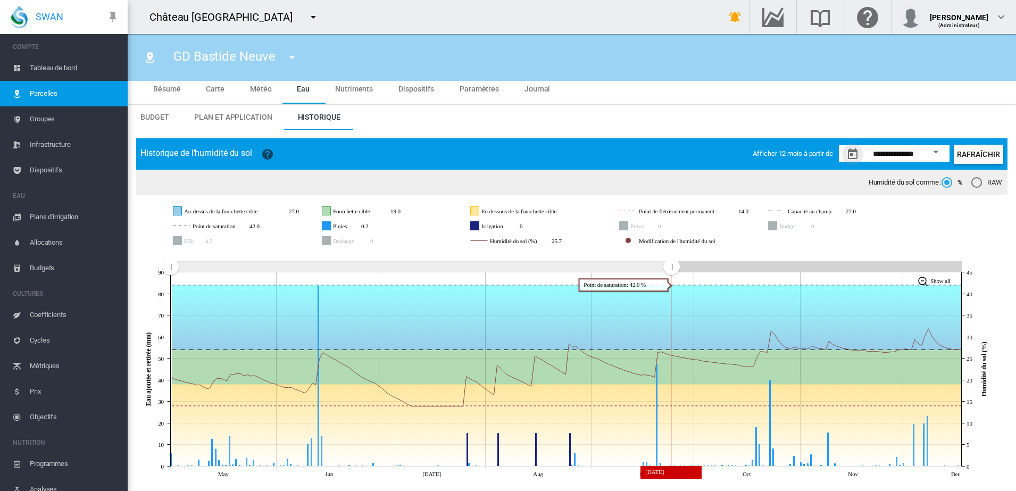
drag, startPoint x: 966, startPoint y: 270, endPoint x: 671, endPoint y: 279, distance: 294.9
click at [671, 279] on icon "JavaScript chart by amCharts 3.21.15 May Jun Jul Aug Sep Oct Nov Dec 0 10 20 30…" at bounding box center [566, 367] width 861 height 232
click at [463, 85] on span "Paramètres" at bounding box center [479, 89] width 39 height 9
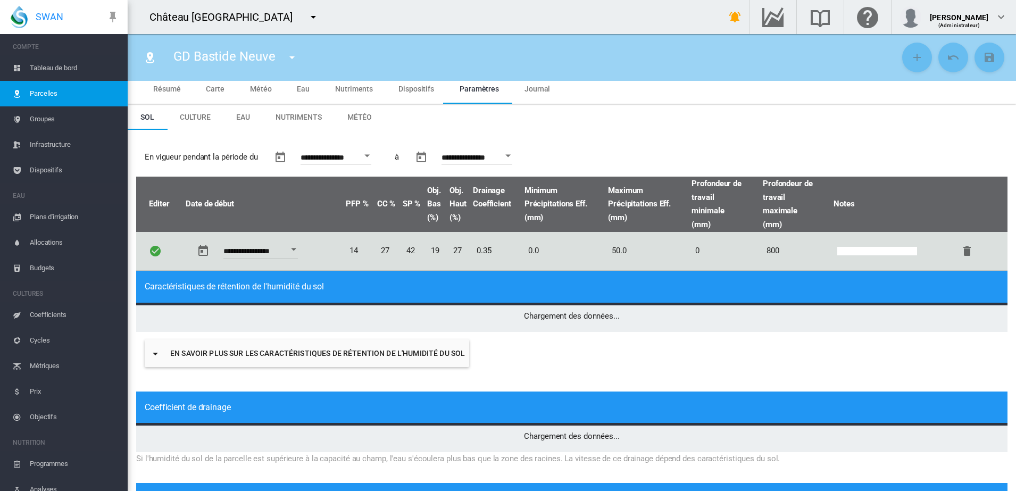
type input "*"
type input "**"
type input "*****"
type input "***"
type input "****"
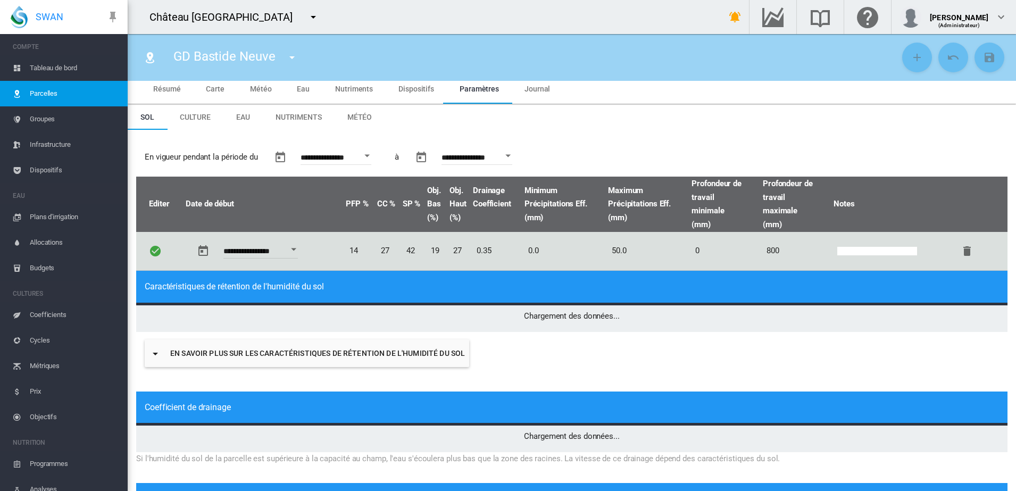
type input "*****"
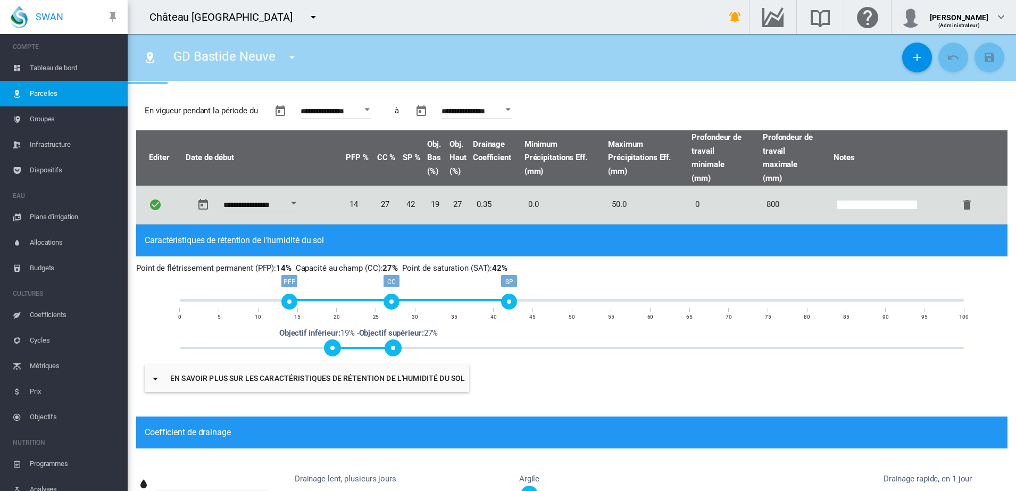
scroll to position [73, 0]
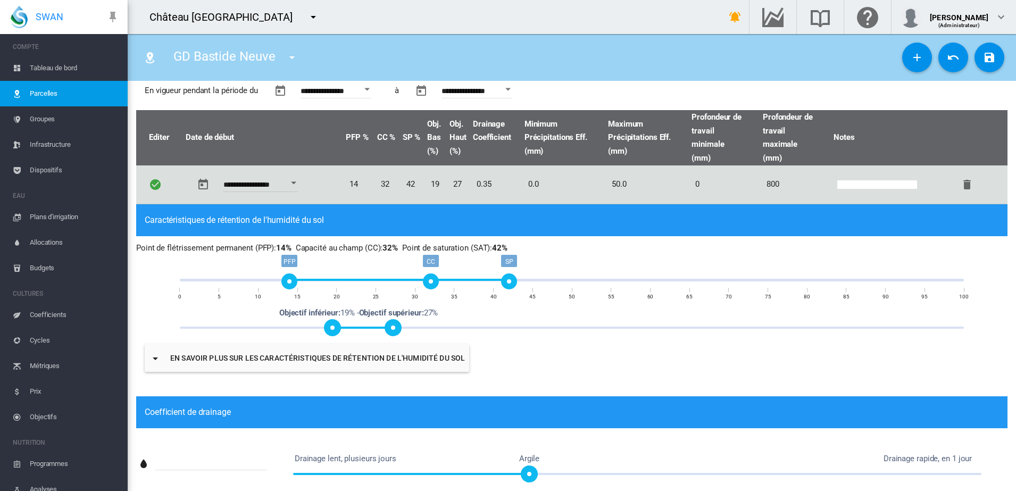
drag, startPoint x: 392, startPoint y: 281, endPoint x: 426, endPoint y: 281, distance: 34.0
click at [426, 281] on div "CC" at bounding box center [431, 281] width 16 height 16
drag, startPoint x: 426, startPoint y: 281, endPoint x: 397, endPoint y: 280, distance: 28.7
click at [397, 280] on div "CC" at bounding box center [400, 281] width 16 height 16
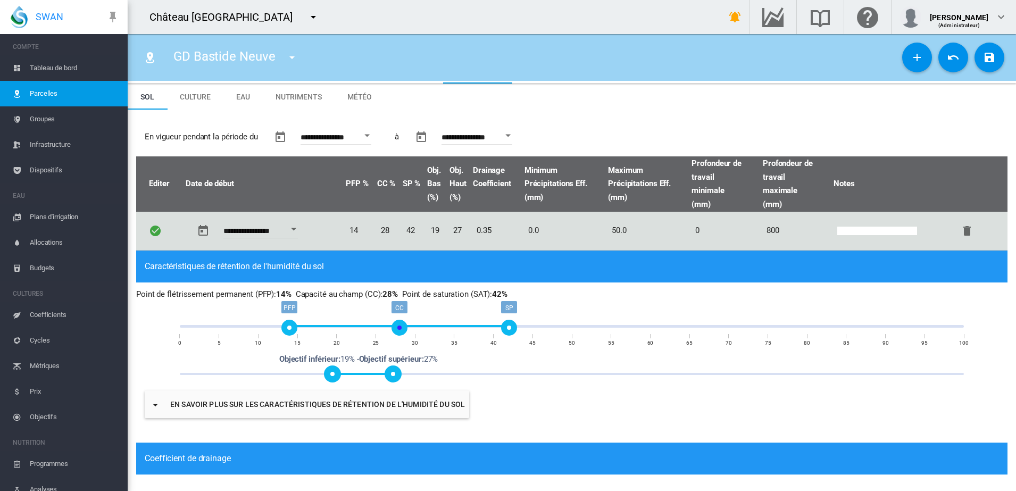
scroll to position [7, 0]
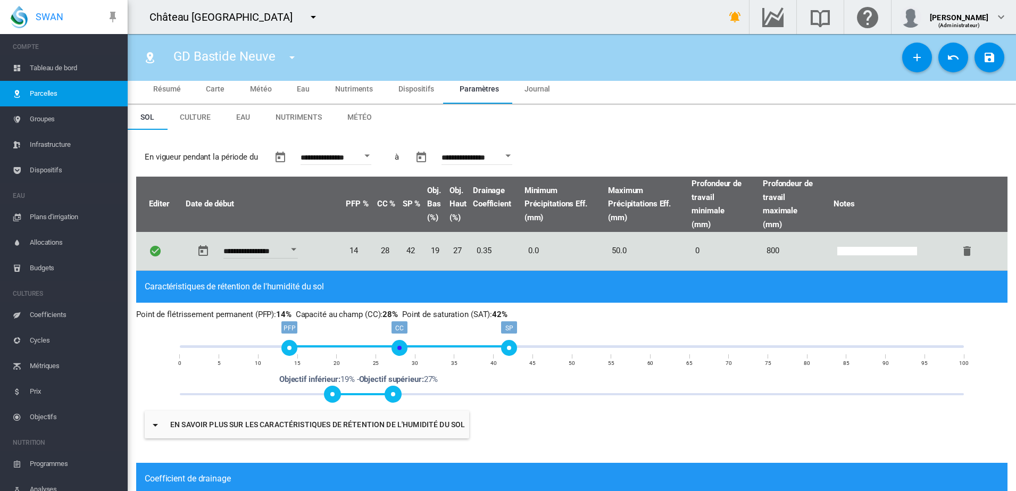
click at [201, 116] on span "Culture" at bounding box center [195, 117] width 31 height 9
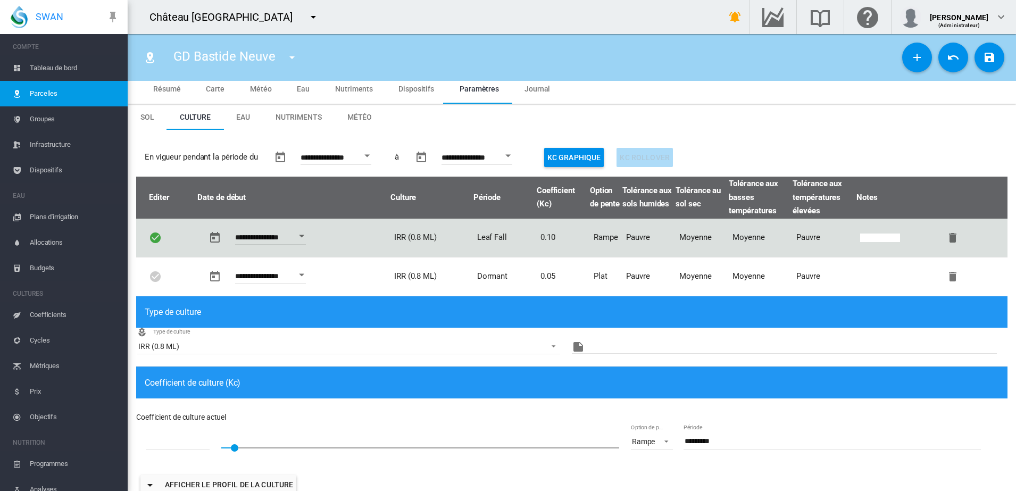
click at [589, 151] on button "Kc Graphique" at bounding box center [574, 157] width 60 height 19
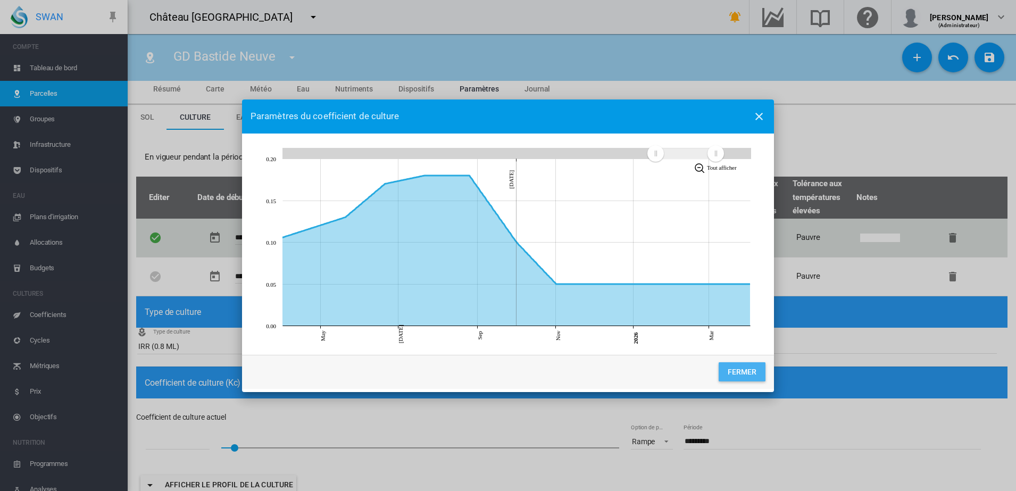
drag, startPoint x: 733, startPoint y: 369, endPoint x: 741, endPoint y: 366, distance: 8.1
click at [741, 366] on button "Fermer" at bounding box center [742, 371] width 47 height 19
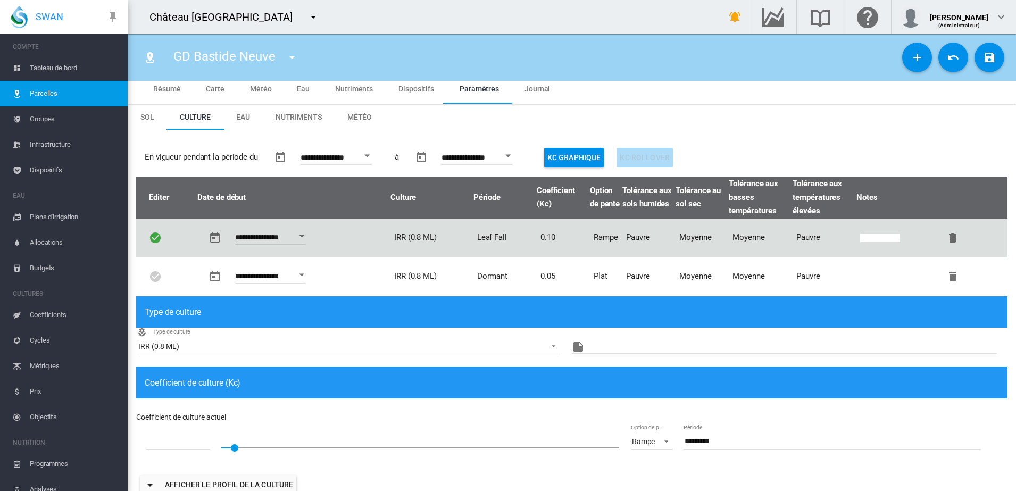
click at [238, 115] on span "Eau" at bounding box center [243, 117] width 14 height 9
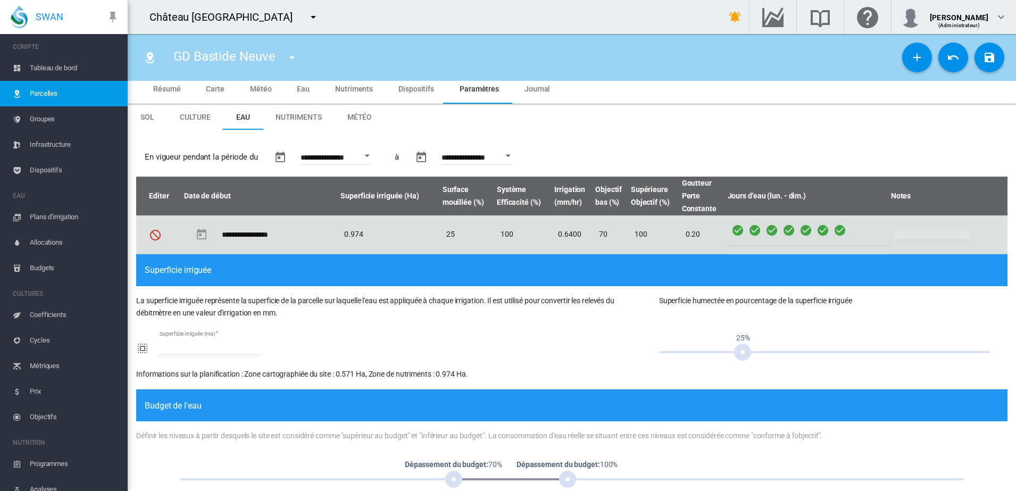
scroll to position [0, 0]
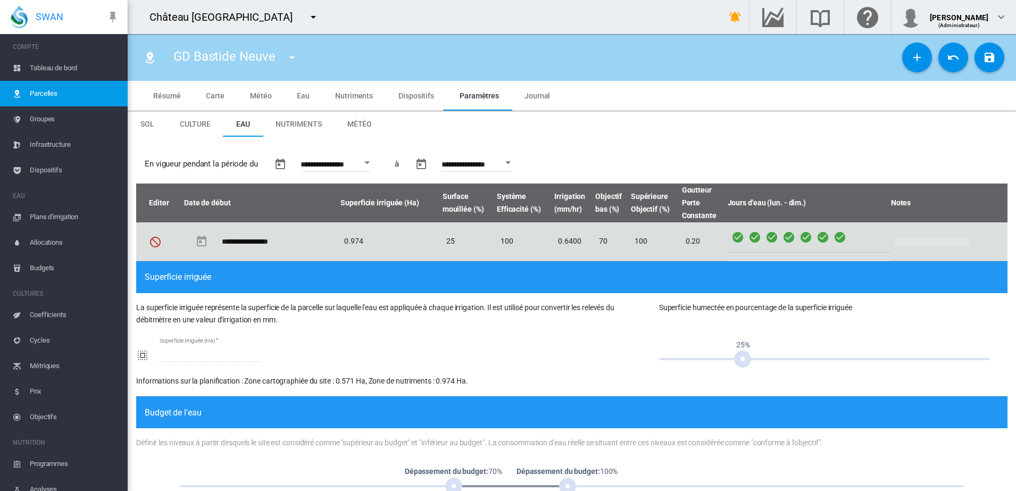
click at [356, 123] on span "Météo" at bounding box center [359, 124] width 25 height 9
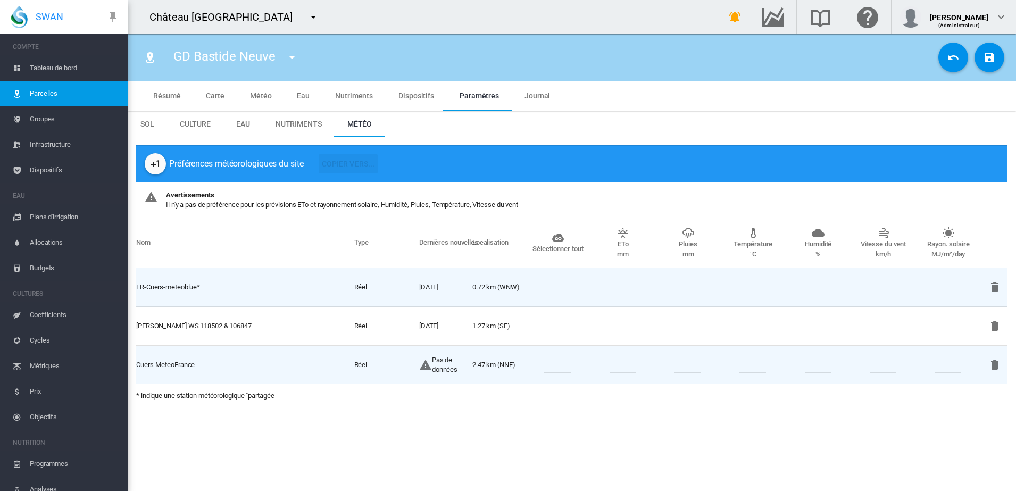
click at [60, 61] on span "Tableau de bord" at bounding box center [74, 68] width 89 height 26
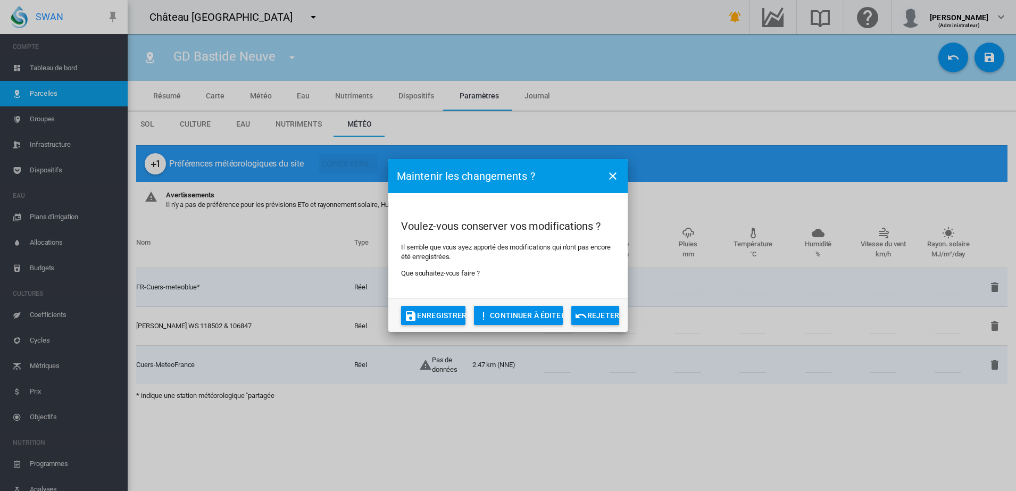
click at [591, 317] on button "Rejeter" at bounding box center [595, 315] width 48 height 19
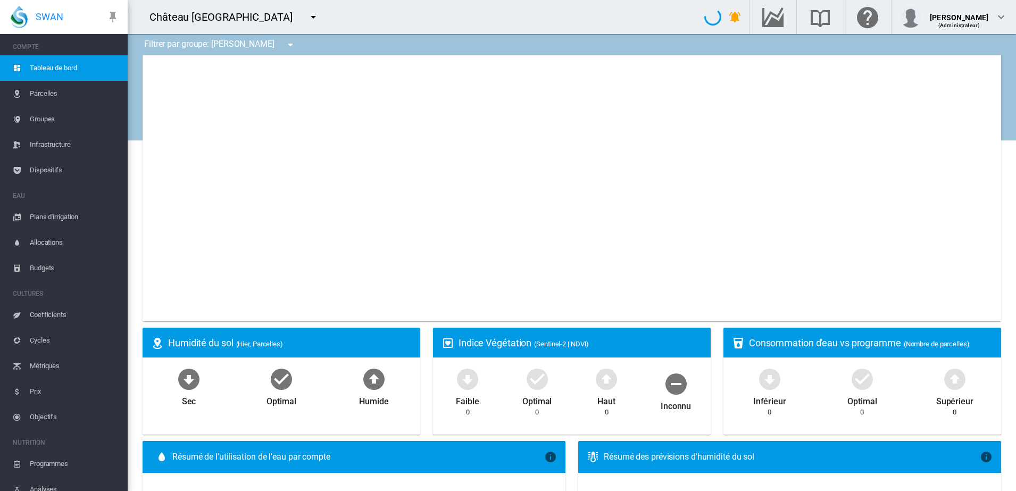
type input "**********"
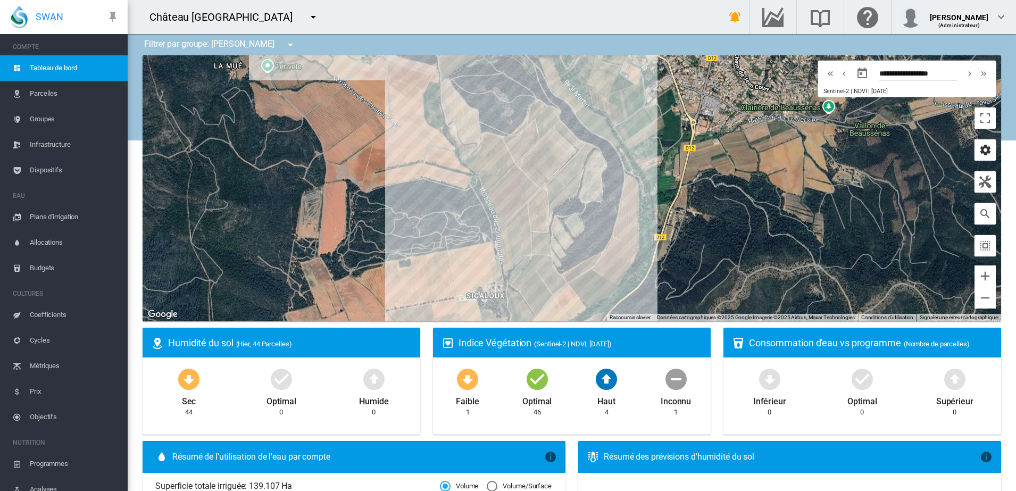
click at [979, 152] on md-icon "icon-cog" at bounding box center [985, 150] width 13 height 13
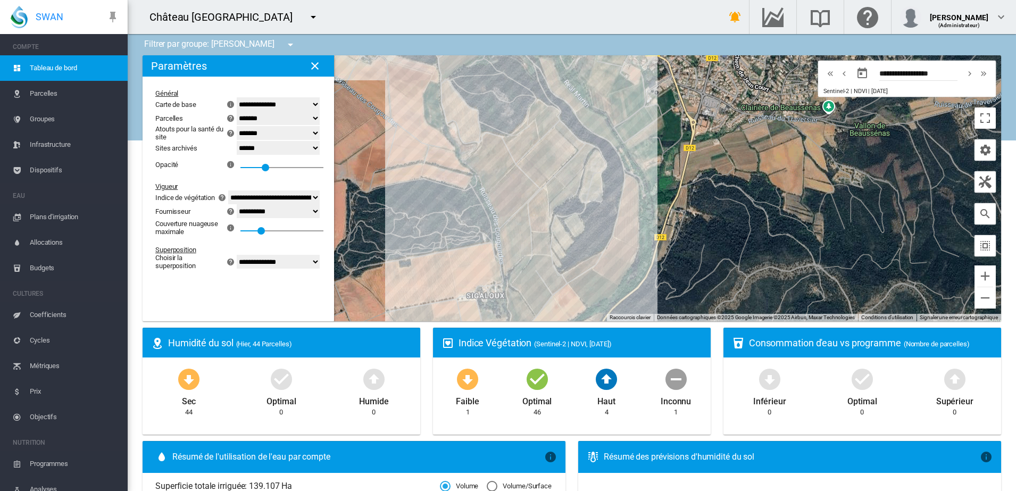
click at [317, 135] on select "******* ***** ******" at bounding box center [278, 133] width 83 height 14
click at [318, 135] on select "******* ***** ******" at bounding box center [278, 133] width 83 height 14
click at [311, 263] on select "**********" at bounding box center [278, 262] width 83 height 14
select select "********"
click at [237, 257] on select "**********" at bounding box center [278, 262] width 83 height 14
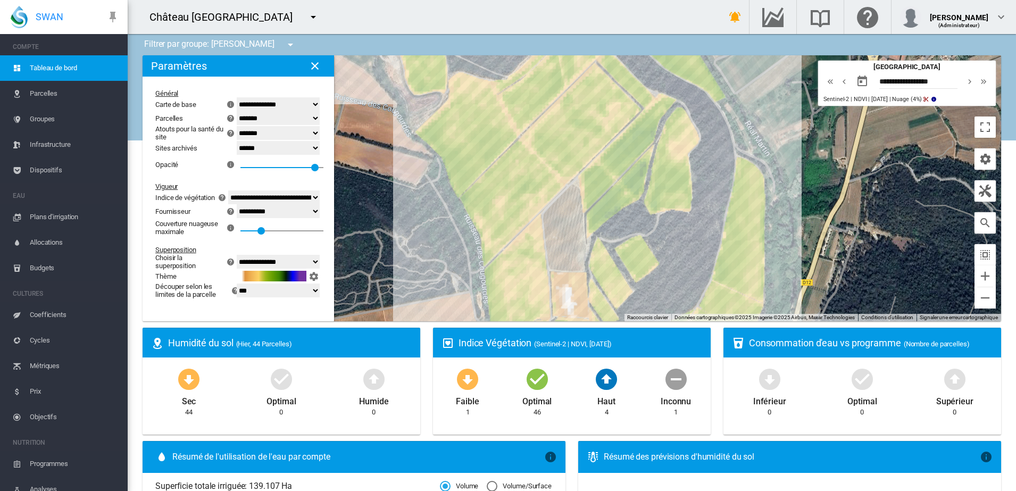
click at [509, 193] on div at bounding box center [572, 188] width 859 height 266
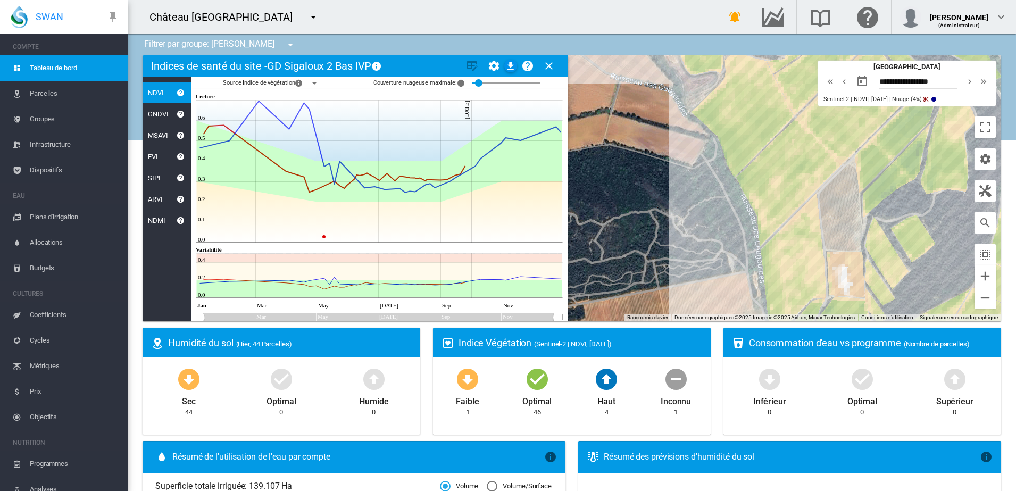
click at [314, 84] on md-icon "icon-menu-down" at bounding box center [314, 83] width 13 height 13
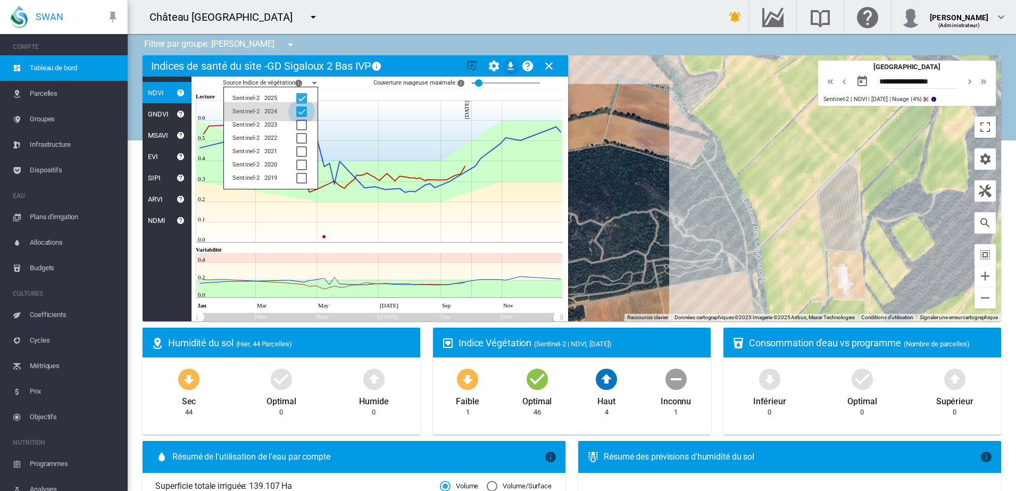
click at [302, 112] on div at bounding box center [301, 111] width 11 height 11
click at [348, 86] on div "Source Indice de végétation × L'année et le fournisseur de données Sentinel-2 2…" at bounding box center [380, 83] width 377 height 13
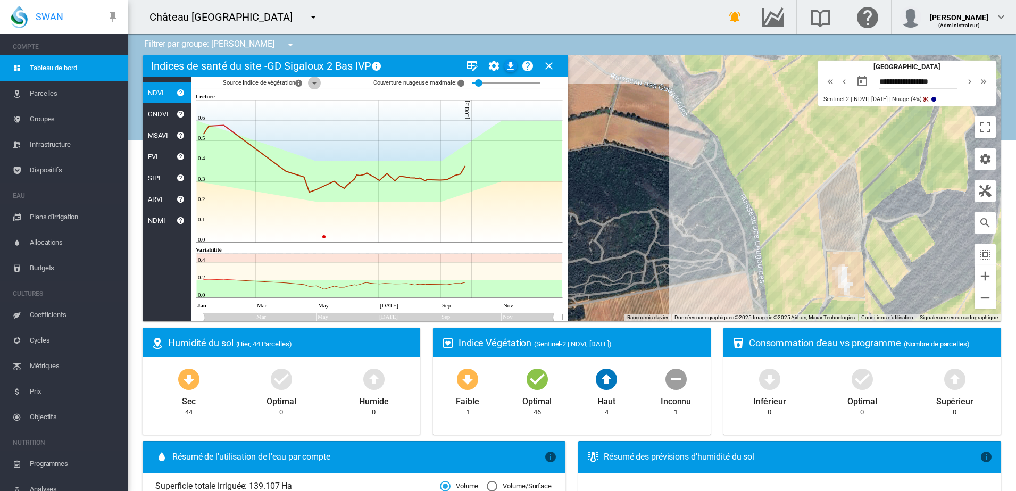
click at [317, 84] on md-icon "icon-menu-down" at bounding box center [314, 83] width 13 height 13
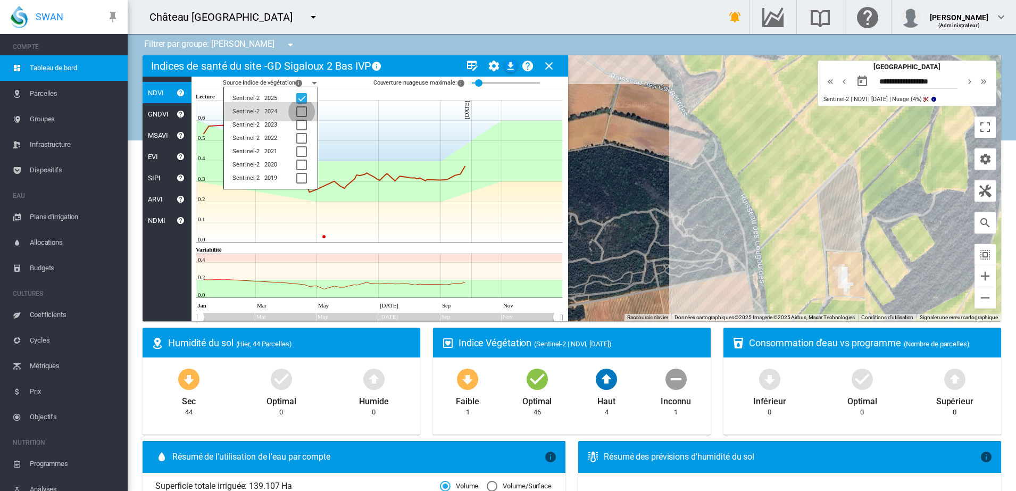
click at [304, 110] on div at bounding box center [301, 111] width 11 height 11
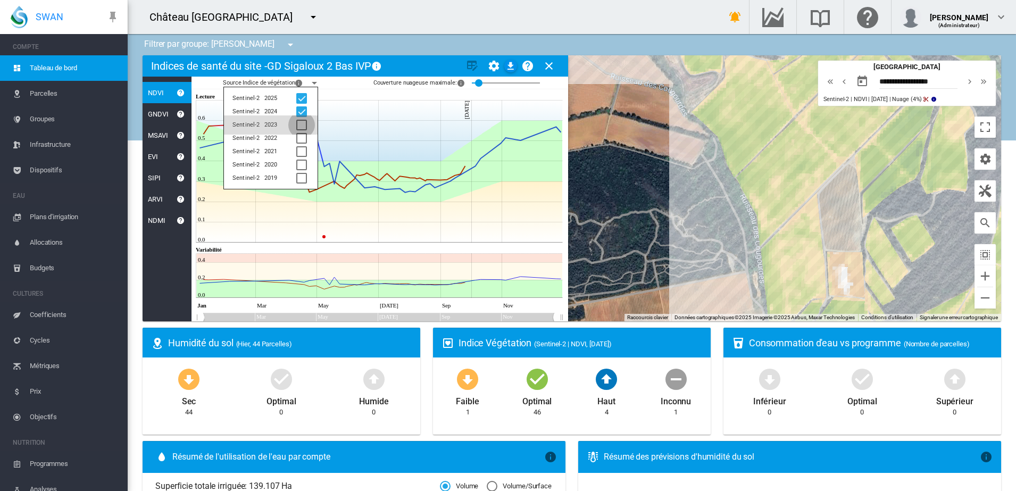
click at [300, 123] on div at bounding box center [301, 125] width 11 height 11
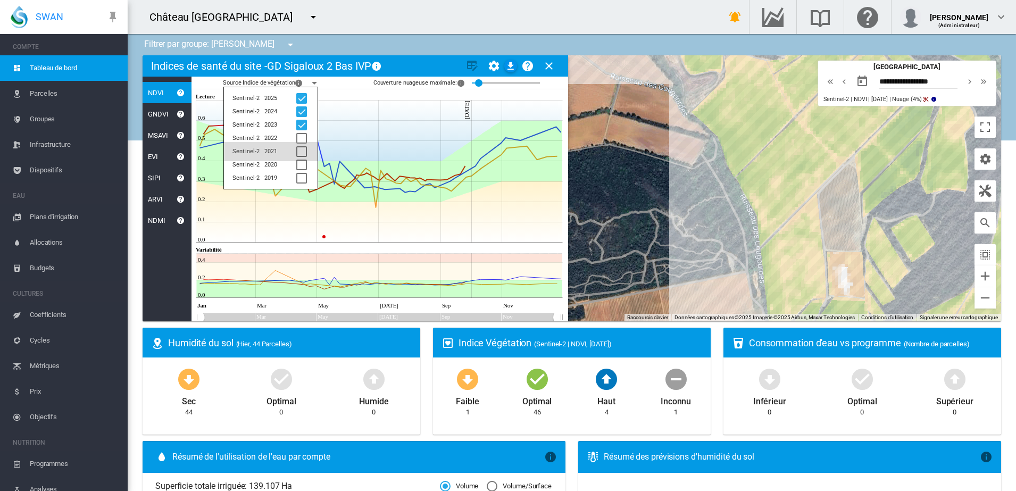
click at [302, 146] on div at bounding box center [301, 151] width 11 height 11
click at [299, 137] on div at bounding box center [301, 138] width 11 height 11
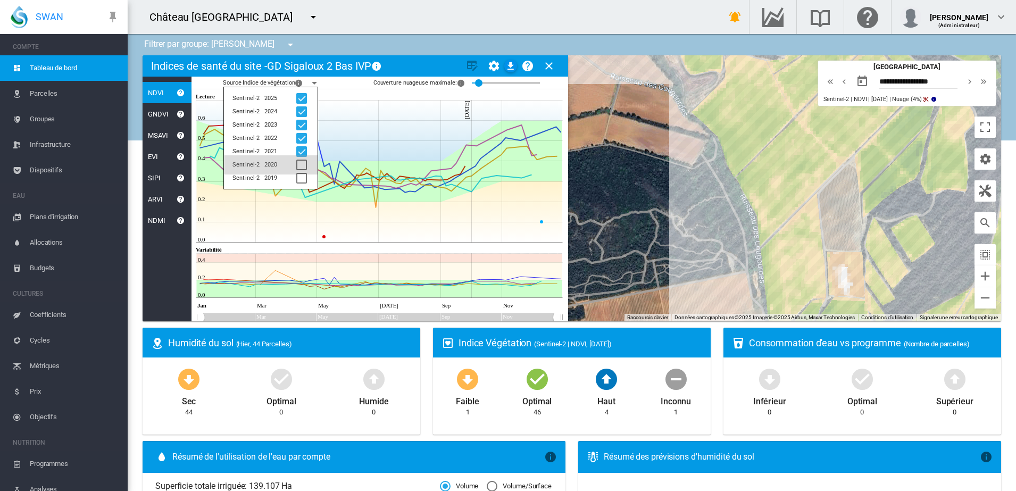
click at [299, 162] on div at bounding box center [301, 165] width 11 height 11
click at [300, 178] on div at bounding box center [301, 178] width 11 height 11
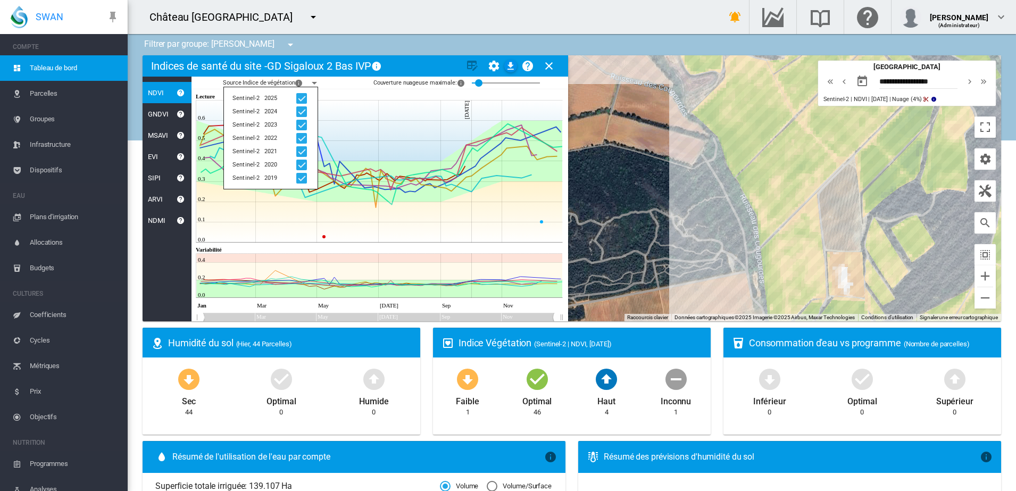
click at [340, 82] on div "Source Indice de végétation × L'année et le fournisseur de données Sentinel-2 2…" at bounding box center [380, 83] width 377 height 13
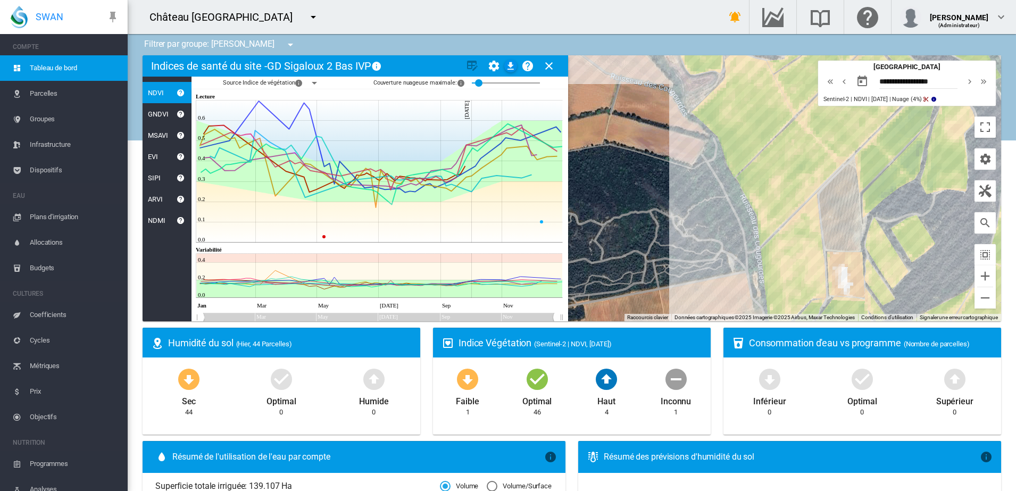
click at [315, 84] on md-icon "icon-menu-down" at bounding box center [314, 83] width 13 height 13
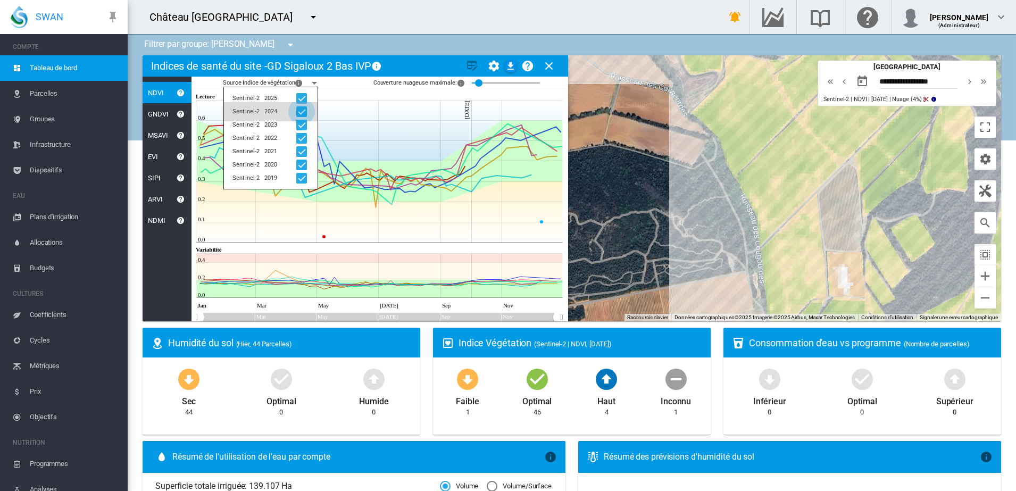
click at [303, 112] on div at bounding box center [301, 111] width 11 height 11
click at [304, 127] on div at bounding box center [301, 125] width 11 height 11
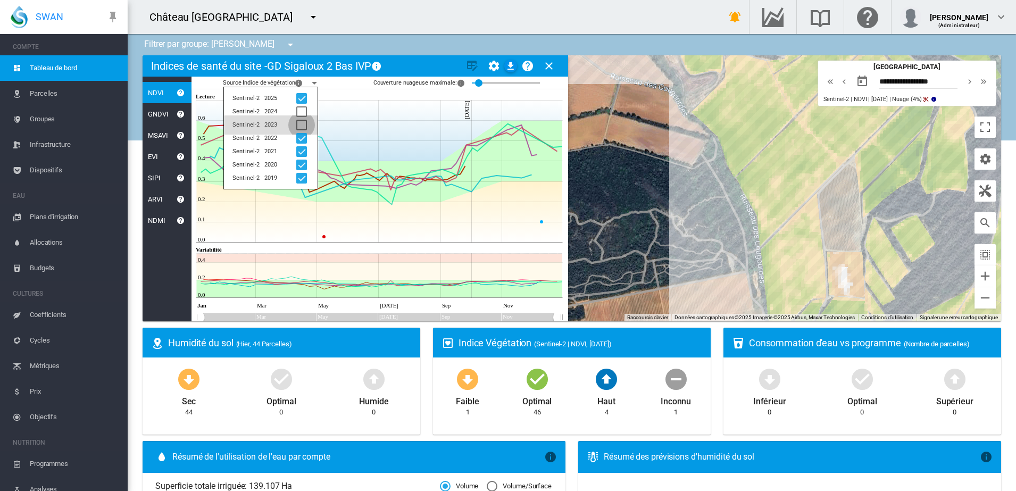
click at [300, 124] on div at bounding box center [301, 125] width 11 height 11
click at [301, 140] on div at bounding box center [301, 138] width 11 height 11
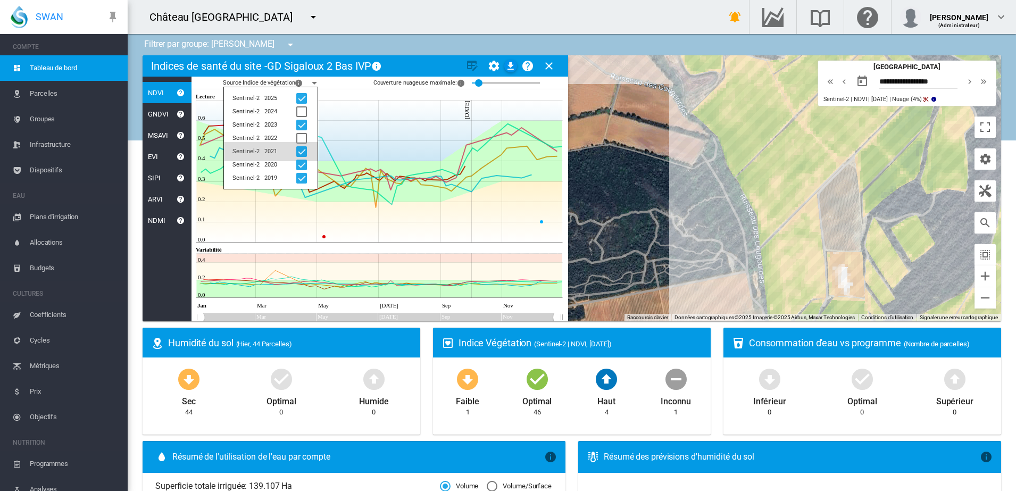
click at [303, 149] on div at bounding box center [301, 151] width 11 height 11
click at [302, 153] on div at bounding box center [301, 151] width 11 height 11
click at [300, 166] on div at bounding box center [301, 165] width 11 height 11
click at [303, 177] on div at bounding box center [301, 178] width 11 height 11
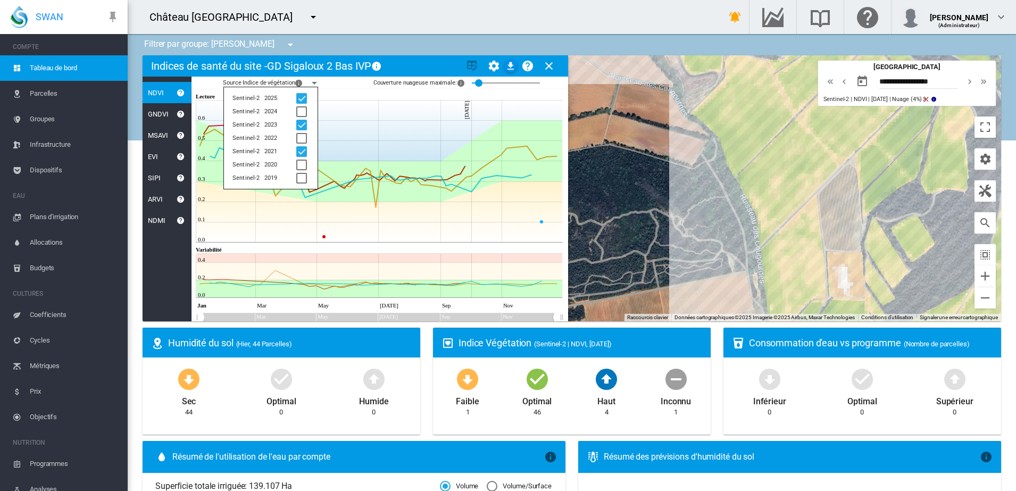
click at [339, 87] on div "Source Indice de végétation × L'année et le fournisseur de données Sentinel-2 2…" at bounding box center [380, 83] width 377 height 13
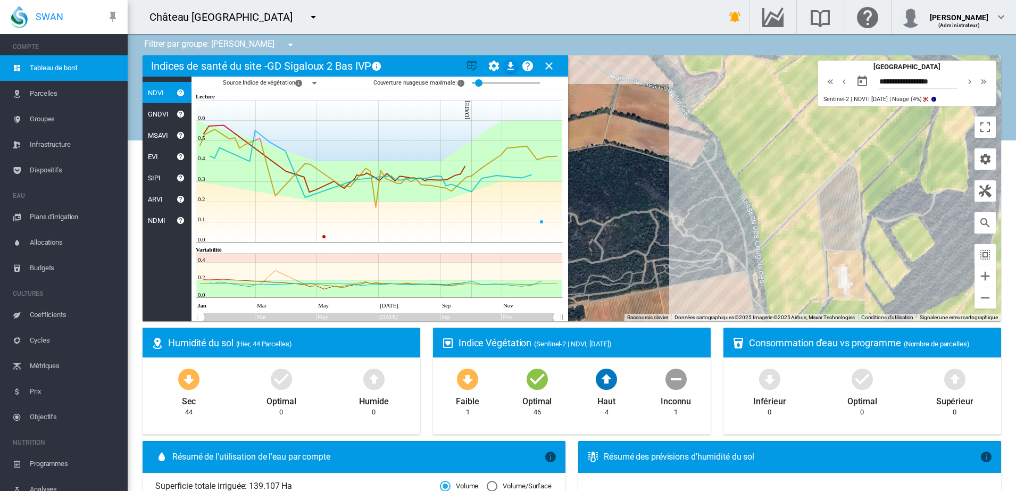
click at [430, 65] on md-card-title "Indices de santé du site - GD Sigaloux 2 Bas IVP × Nom de la zone de santé du s…" at bounding box center [356, 65] width 426 height 21
click at [546, 63] on md-icon "icon-close" at bounding box center [549, 66] width 13 height 13
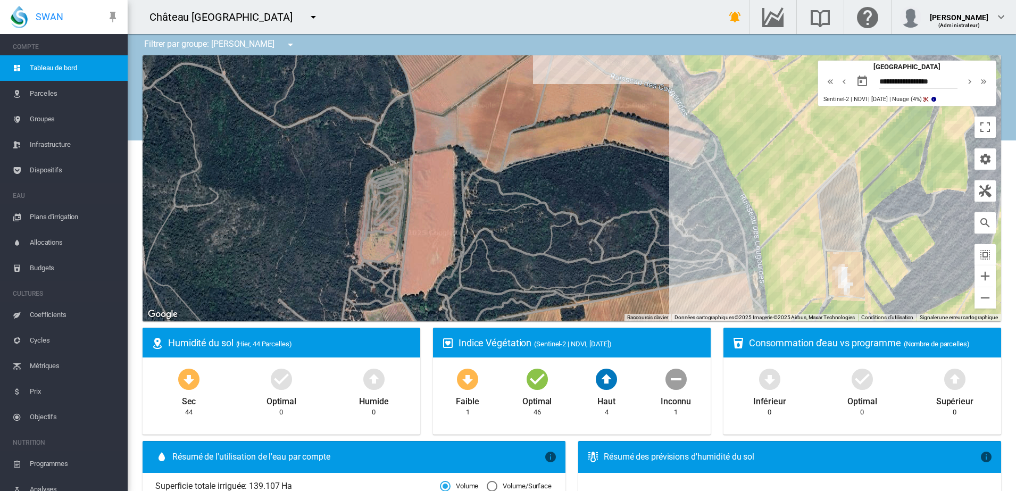
click at [284, 45] on md-icon "icon-menu-down" at bounding box center [290, 44] width 13 height 13
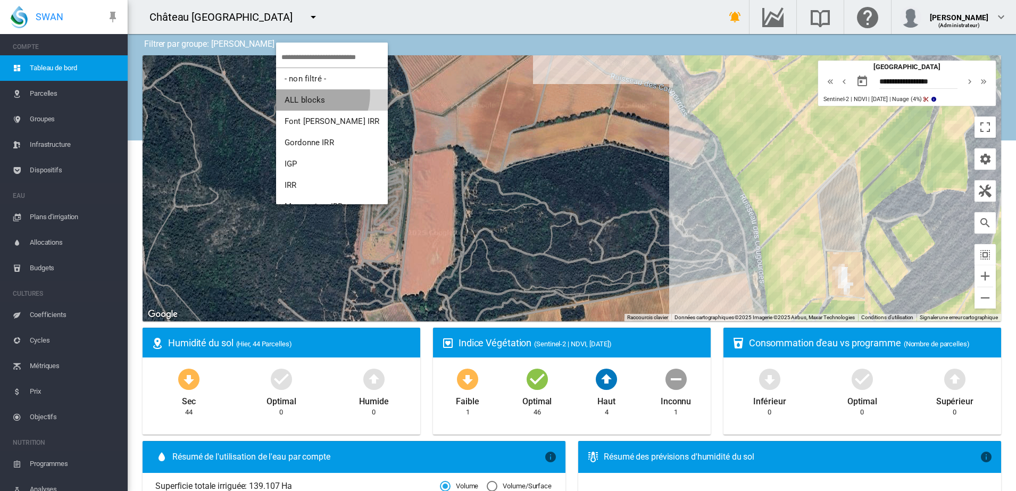
click at [312, 95] on span "ALL blocks" at bounding box center [305, 100] width 41 height 10
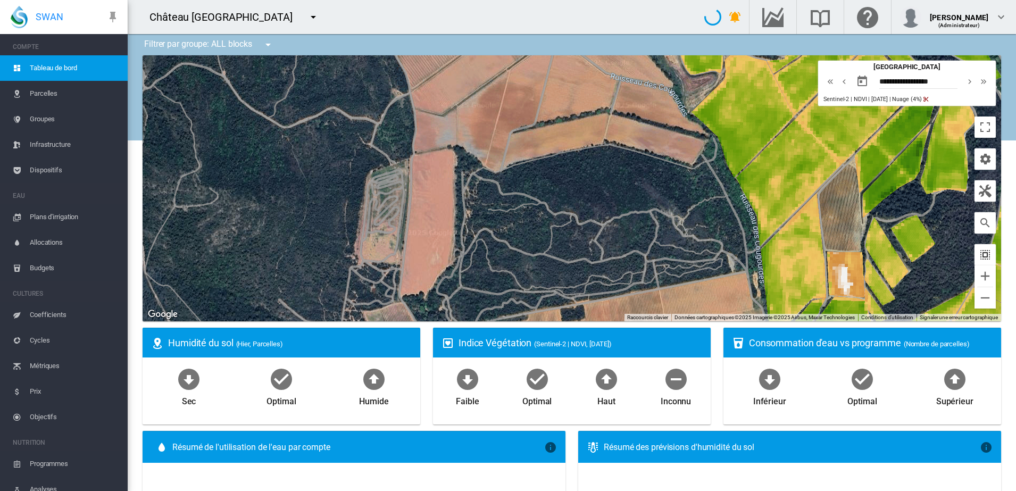
click at [979, 258] on md-icon "icon-select-all" at bounding box center [985, 254] width 13 height 13
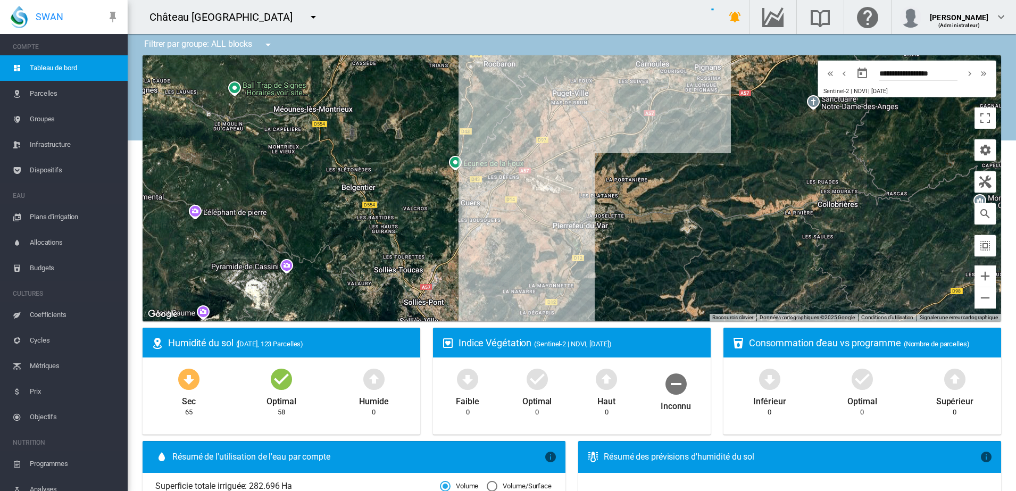
drag, startPoint x: 537, startPoint y: 168, endPoint x: 456, endPoint y: 166, distance: 80.9
click at [433, 118] on div at bounding box center [572, 188] width 859 height 266
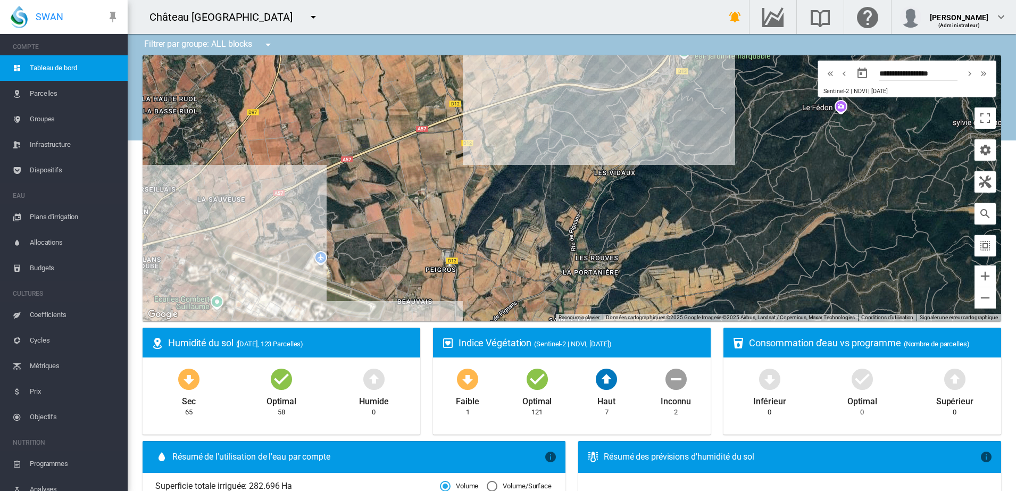
drag, startPoint x: 572, startPoint y: 165, endPoint x: 315, endPoint y: 310, distance: 294.7
click at [315, 310] on div at bounding box center [572, 188] width 859 height 266
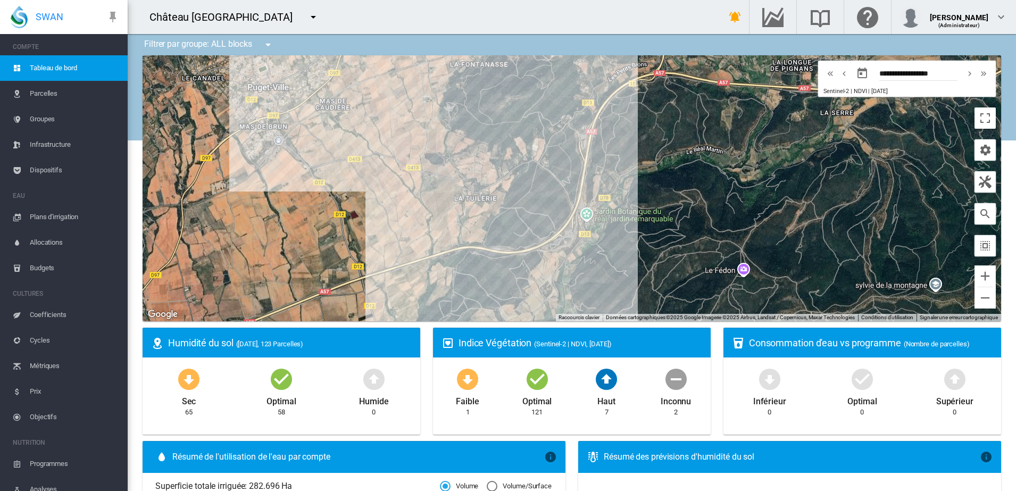
drag, startPoint x: 520, startPoint y: 149, endPoint x: 423, endPoint y: 317, distance: 193.7
click at [423, 317] on div at bounding box center [572, 188] width 859 height 266
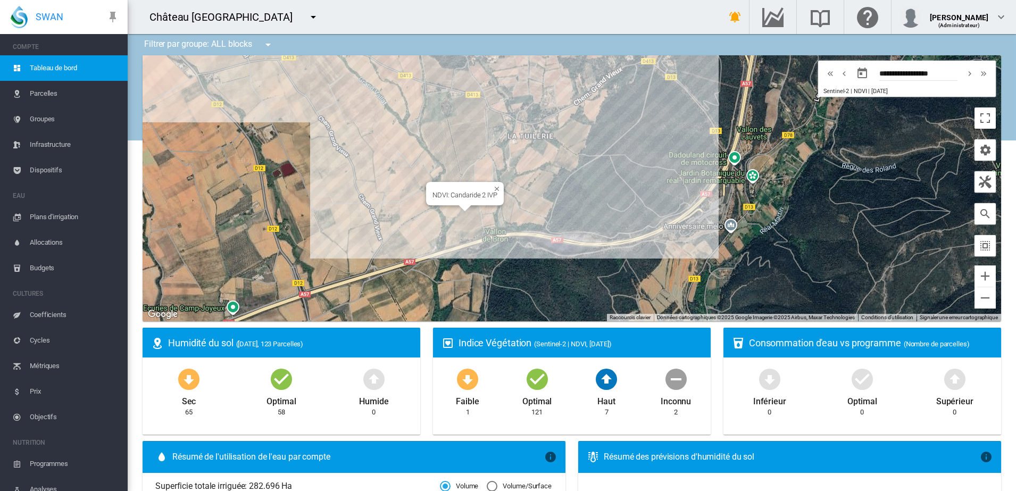
click at [466, 216] on div "NDVI: Candaride 2 IVP" at bounding box center [572, 188] width 859 height 266
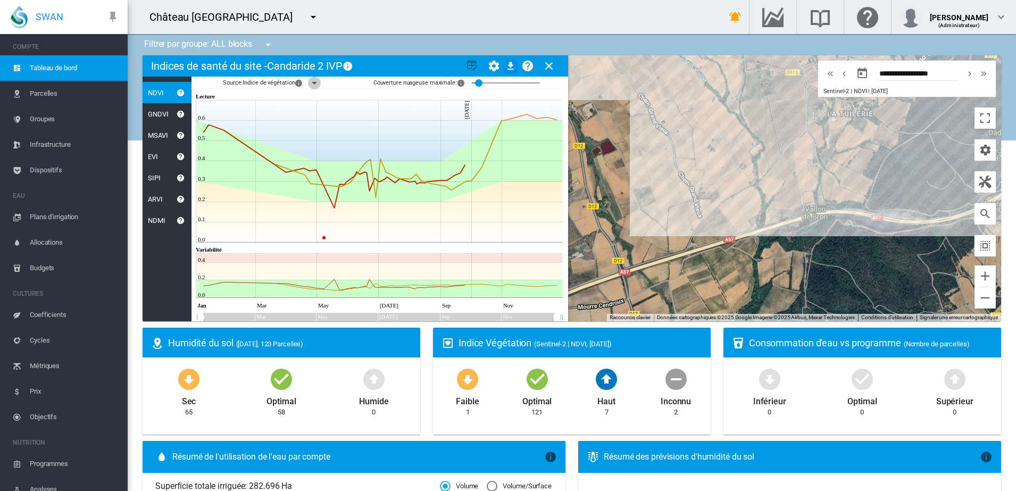
click at [315, 82] on md-icon "icon-menu-down" at bounding box center [314, 83] width 13 height 13
click at [314, 81] on md-icon "icon-menu-down" at bounding box center [314, 83] width 13 height 13
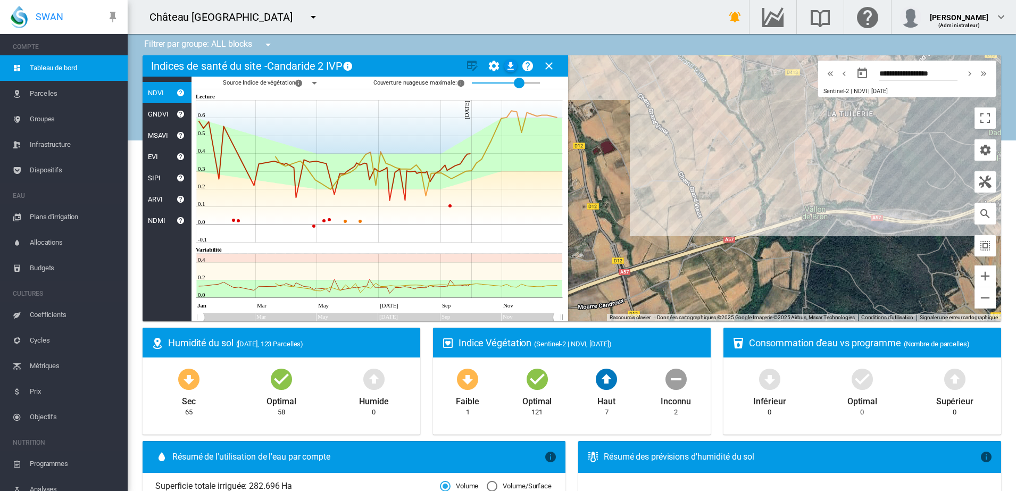
drag, startPoint x: 475, startPoint y: 84, endPoint x: 518, endPoint y: 86, distance: 43.7
click at [518, 86] on div at bounding box center [519, 83] width 11 height 11
drag, startPoint x: 518, startPoint y: 81, endPoint x: 495, endPoint y: 80, distance: 23.5
click at [495, 80] on div at bounding box center [499, 83] width 11 height 11
click at [311, 85] on md-icon "icon-menu-down" at bounding box center [314, 83] width 13 height 13
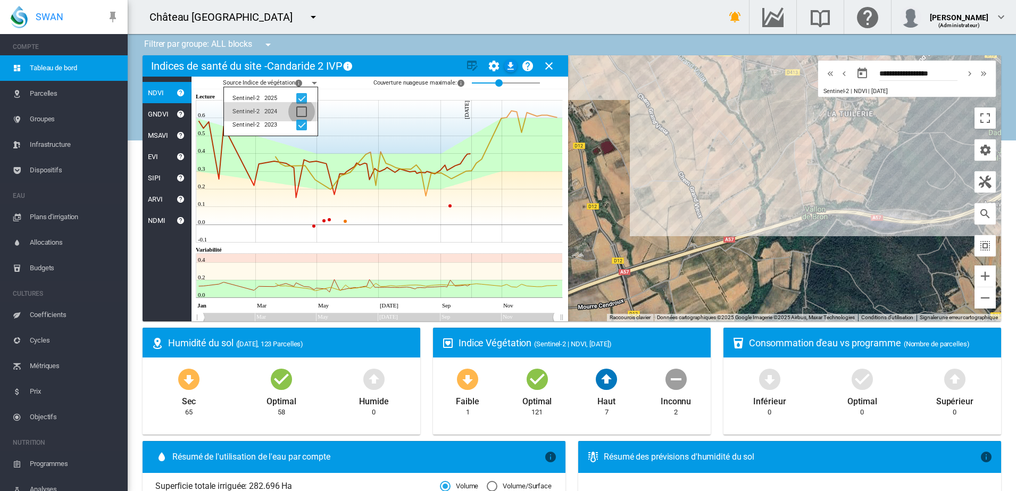
click at [300, 109] on div at bounding box center [301, 111] width 11 height 11
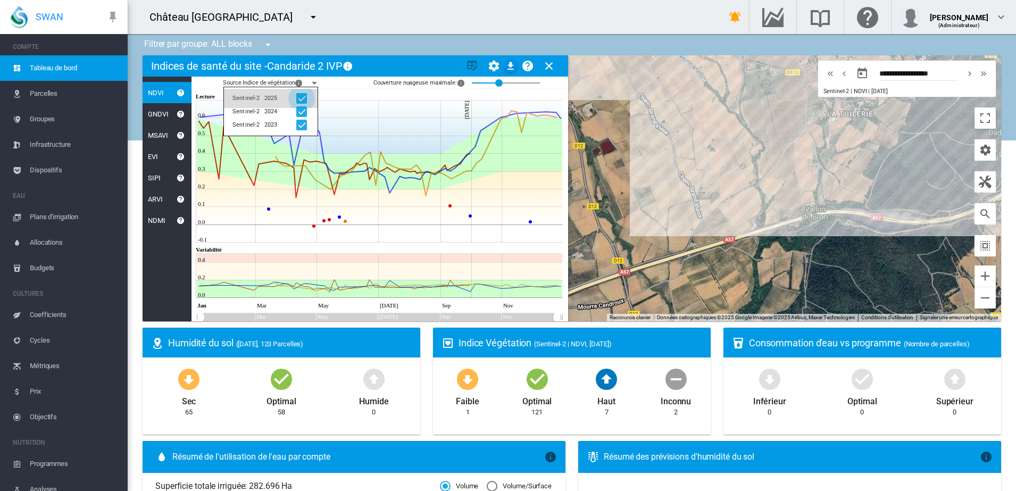
click at [299, 99] on div at bounding box center [301, 98] width 11 height 11
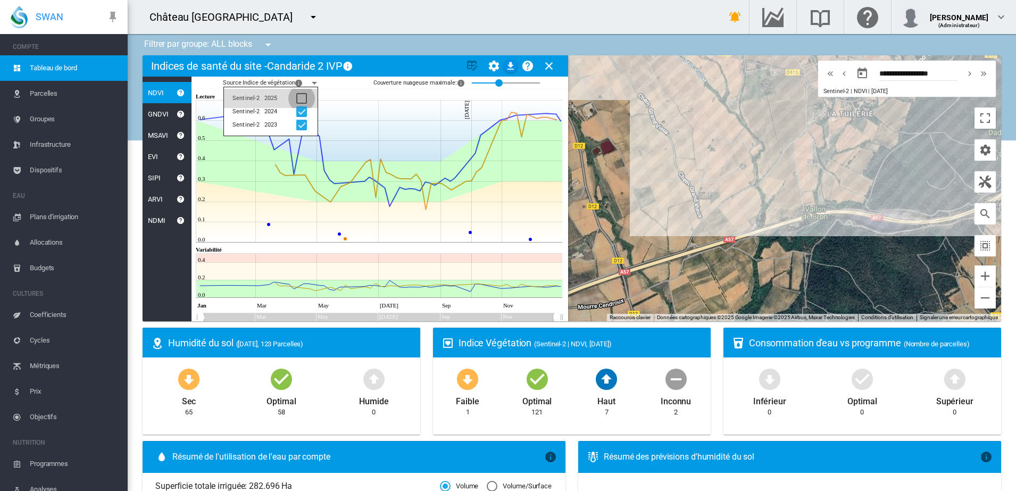
click at [298, 101] on div at bounding box center [301, 98] width 11 height 11
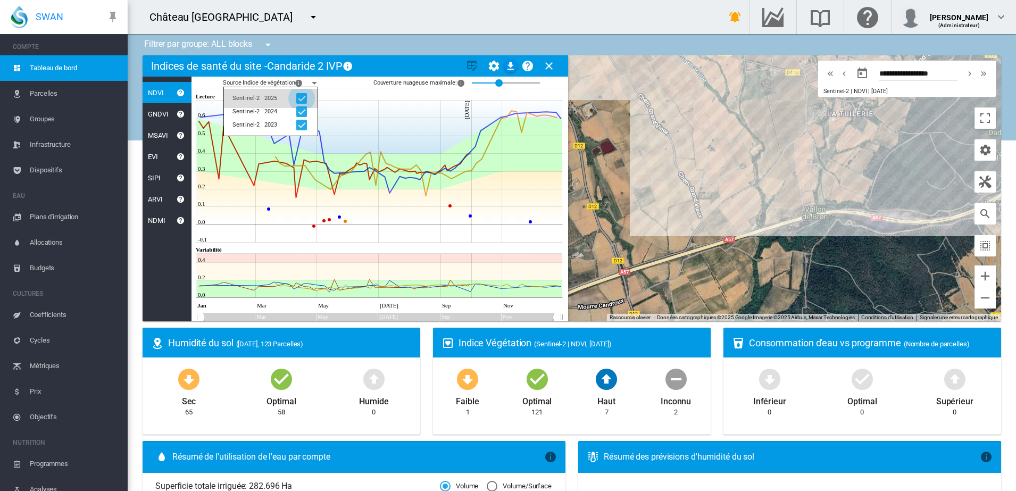
click at [298, 99] on div at bounding box center [301, 98] width 11 height 11
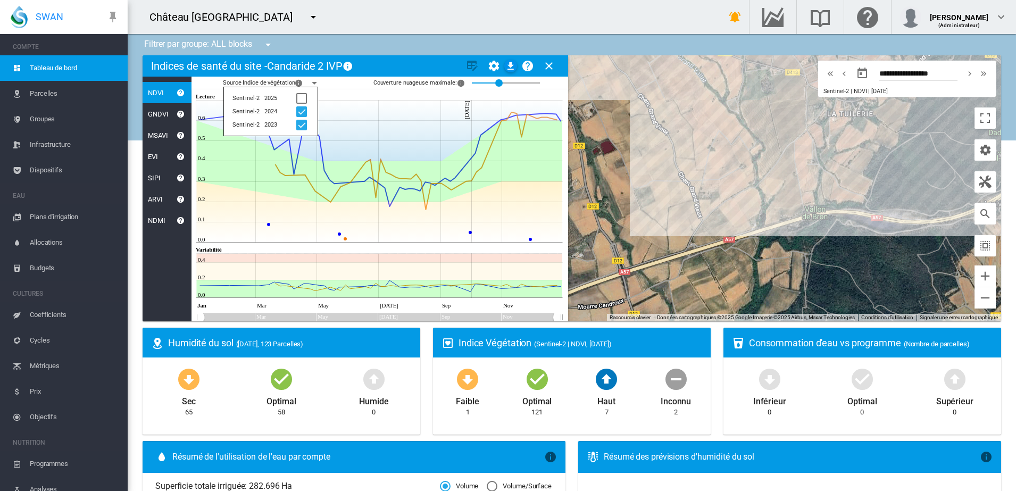
click at [336, 86] on div "Source Indice de végétation × L'année et le fournisseur de données Sentinel-2 2…" at bounding box center [380, 83] width 377 height 13
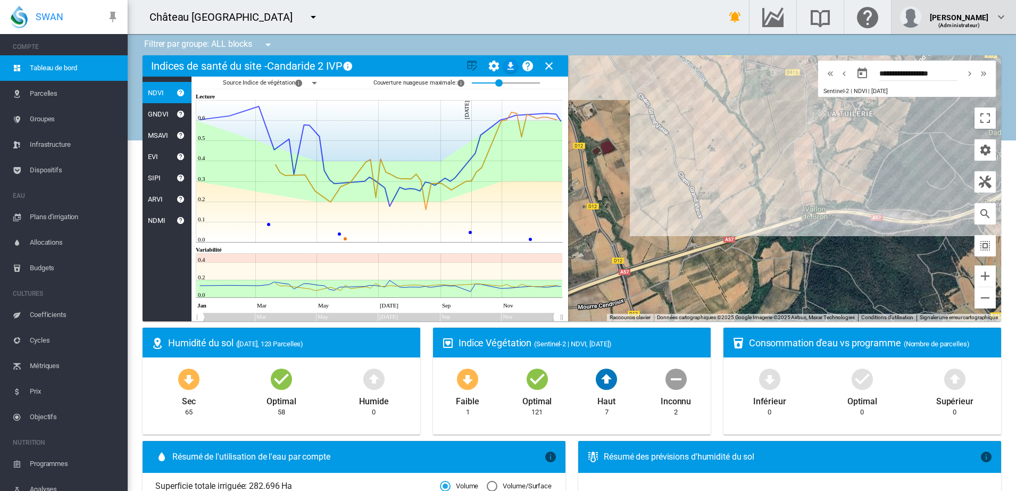
click at [966, 12] on div "[PERSON_NAME]" at bounding box center [959, 13] width 59 height 11
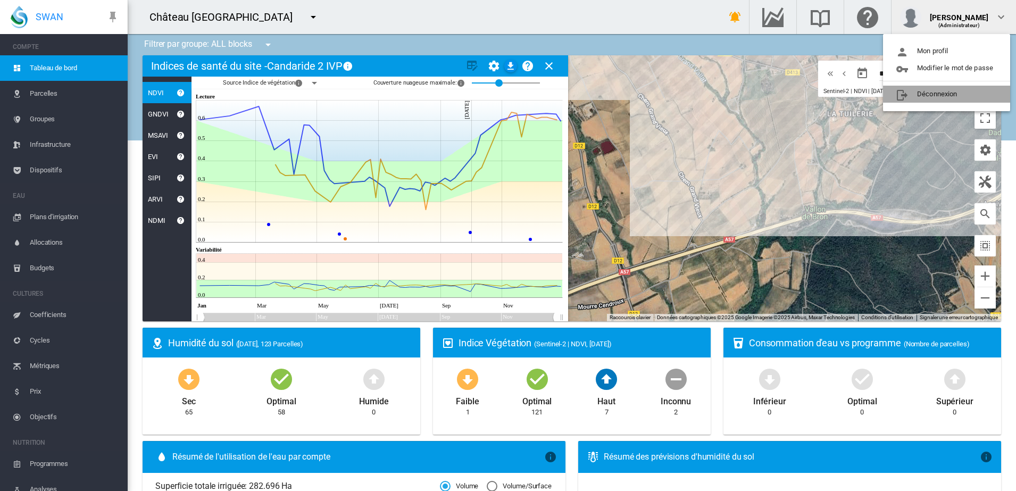
click at [937, 95] on button "Déconnexion" at bounding box center [946, 94] width 127 height 17
